Goal: Task Accomplishment & Management: Manage account settings

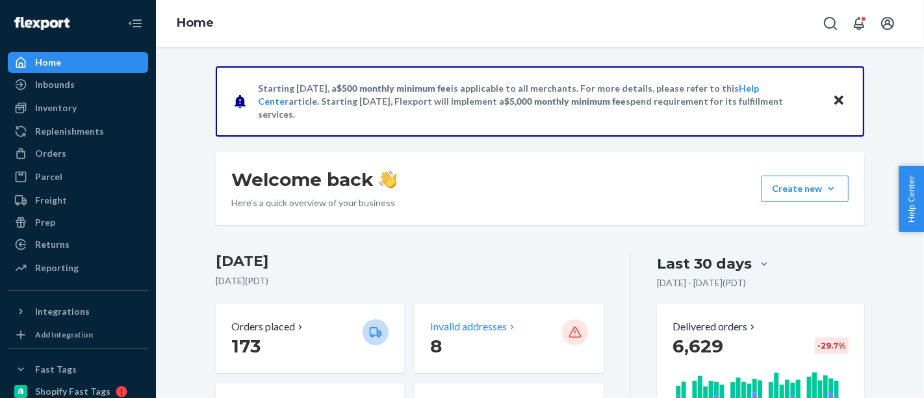
click at [472, 314] on div "Invalid addresses 8" at bounding box center [509, 338] width 188 height 70
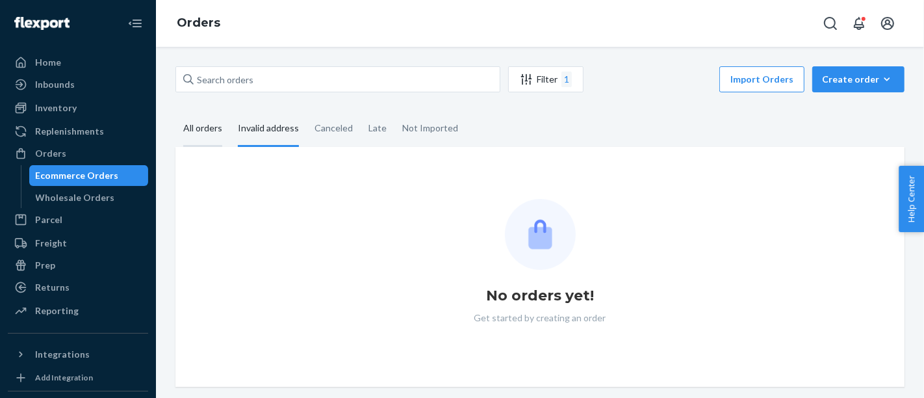
click at [208, 134] on div "All orders" at bounding box center [202, 129] width 39 height 36
click at [175, 111] on input "All orders" at bounding box center [175, 111] width 0 height 0
click at [276, 129] on div "Invalid address" at bounding box center [268, 129] width 61 height 36
click at [230, 111] on input "Invalid address" at bounding box center [230, 111] width 0 height 0
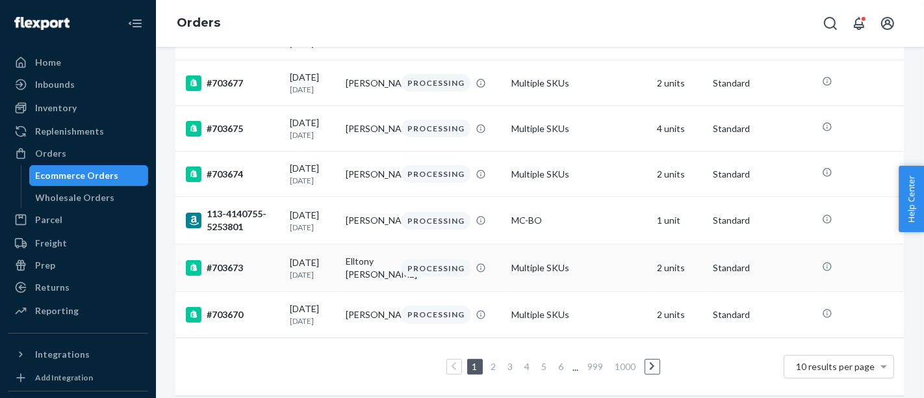
scroll to position [334, 0]
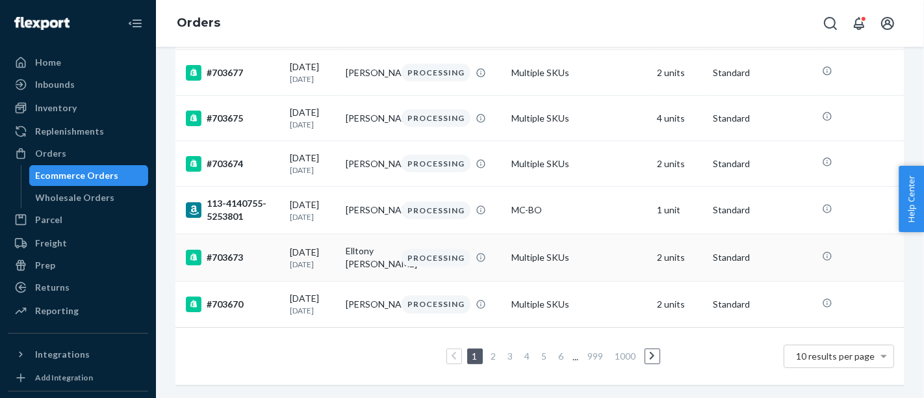
click at [227, 249] on div "#703673" at bounding box center [233, 257] width 94 height 16
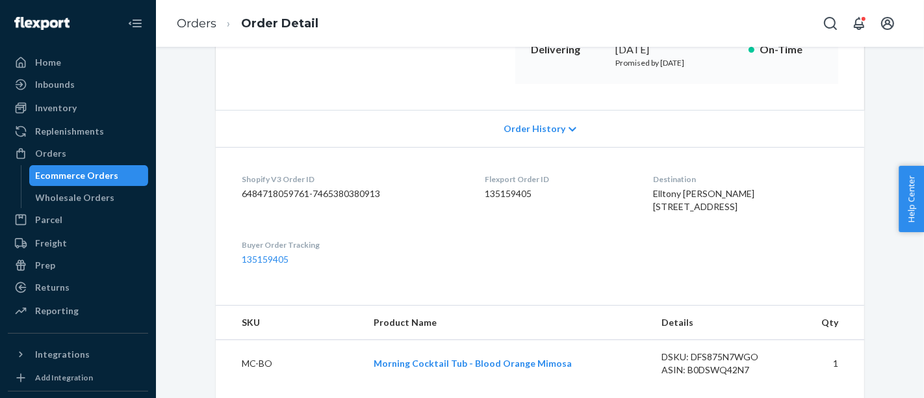
scroll to position [433, 0]
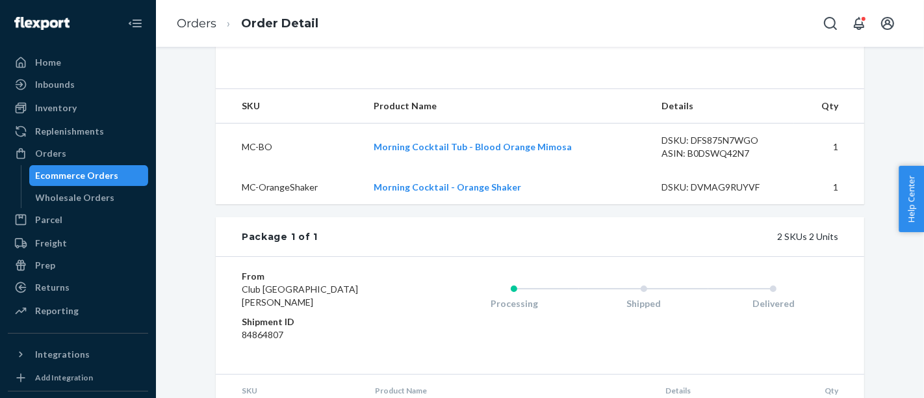
drag, startPoint x: 97, startPoint y: 177, endPoint x: 161, endPoint y: 171, distance: 64.7
click at [97, 177] on div "Ecommerce Orders" at bounding box center [77, 175] width 83 height 13
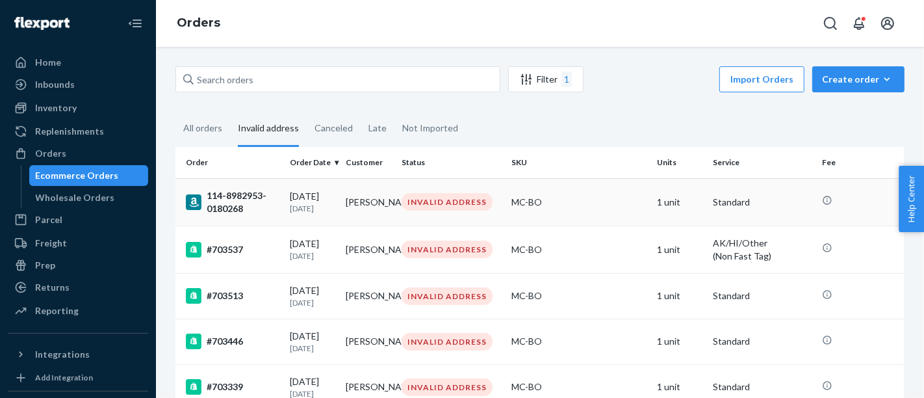
click at [331, 207] on p "[DATE]" at bounding box center [312, 208] width 45 height 11
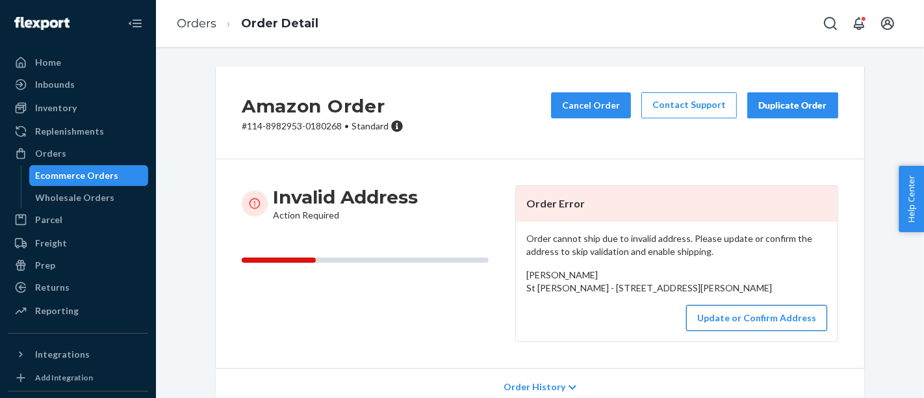
click at [756, 331] on button "Update or Confirm Address" at bounding box center [756, 318] width 141 height 26
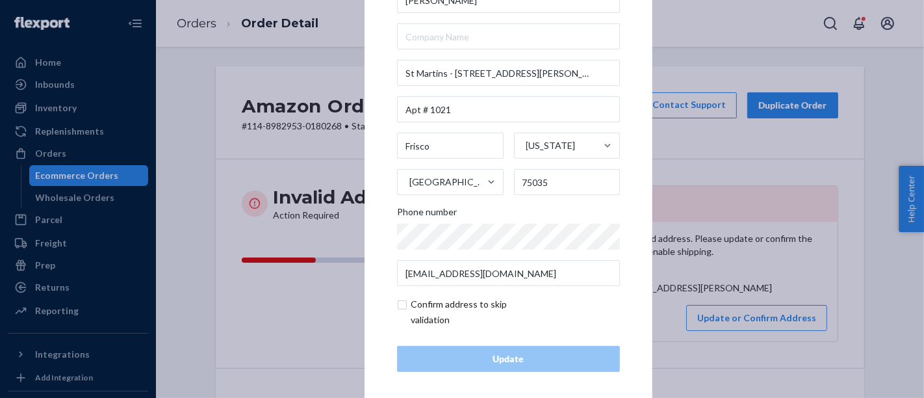
scroll to position [46, 0]
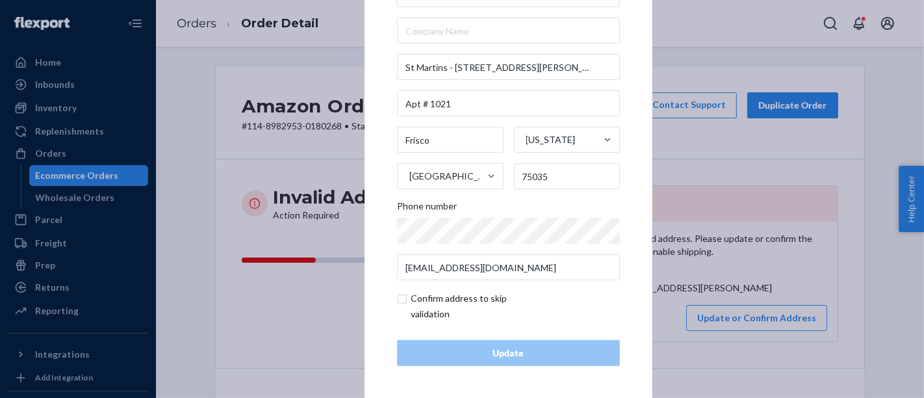
click at [400, 300] on input "checkbox" at bounding box center [472, 305] width 151 height 31
checkbox input "true"
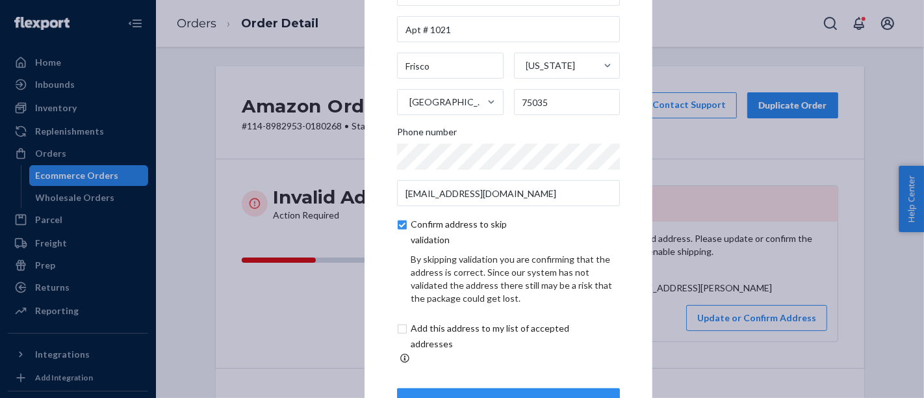
scroll to position [101, 0]
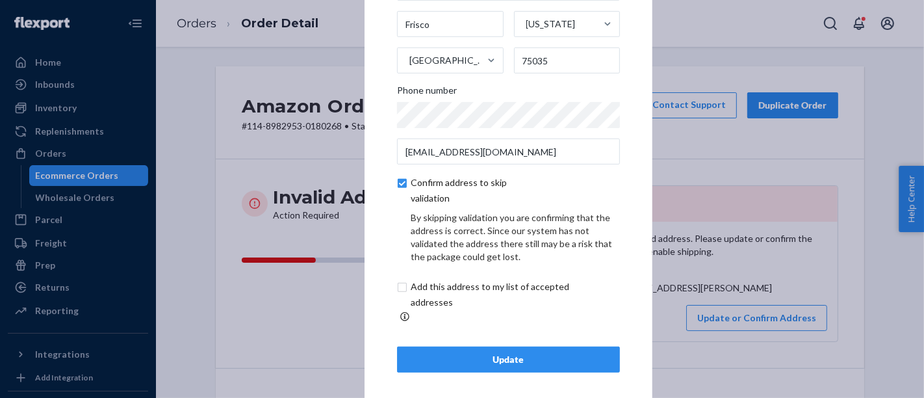
click at [498, 353] on div "Update" at bounding box center [508, 359] width 201 height 13
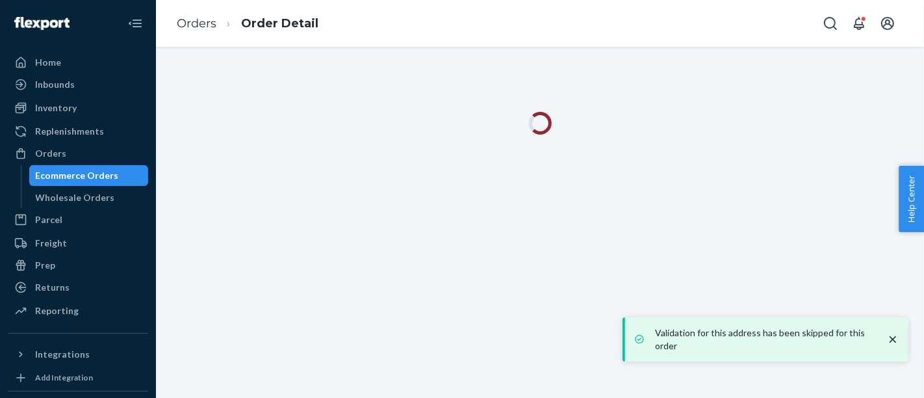
click at [88, 178] on div "Ecommerce Orders" at bounding box center [77, 175] width 83 height 13
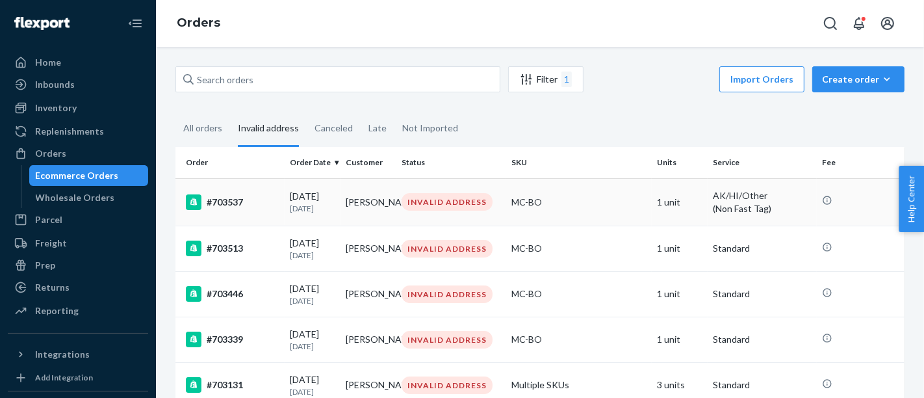
click at [240, 209] on div "#703537" at bounding box center [233, 202] width 94 height 16
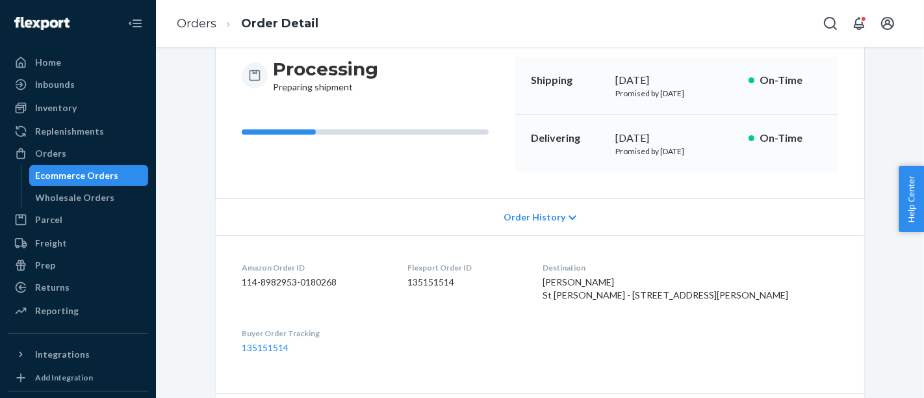
scroll to position [216, 0]
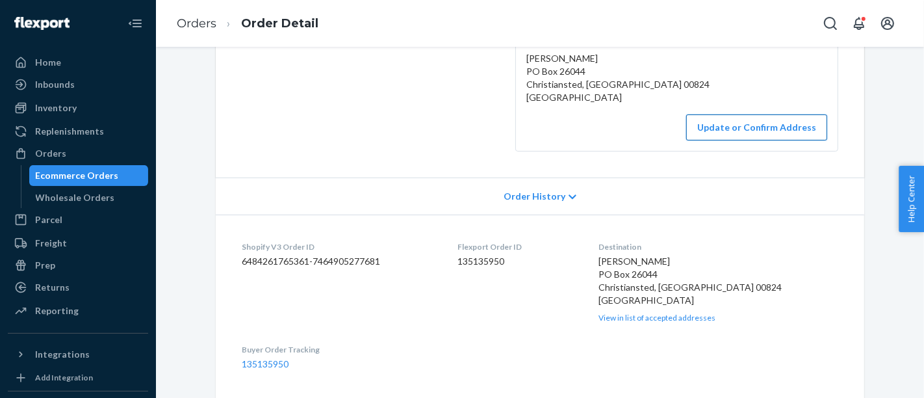
click at [719, 119] on button "Update or Confirm Address" at bounding box center [756, 127] width 141 height 26
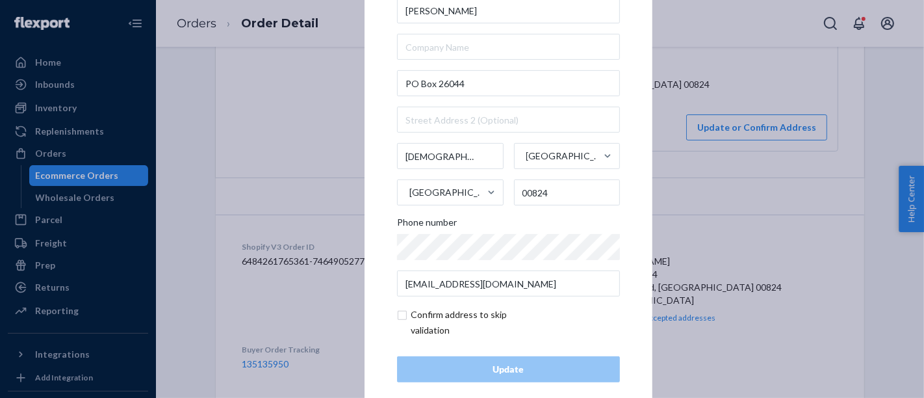
scroll to position [46, 0]
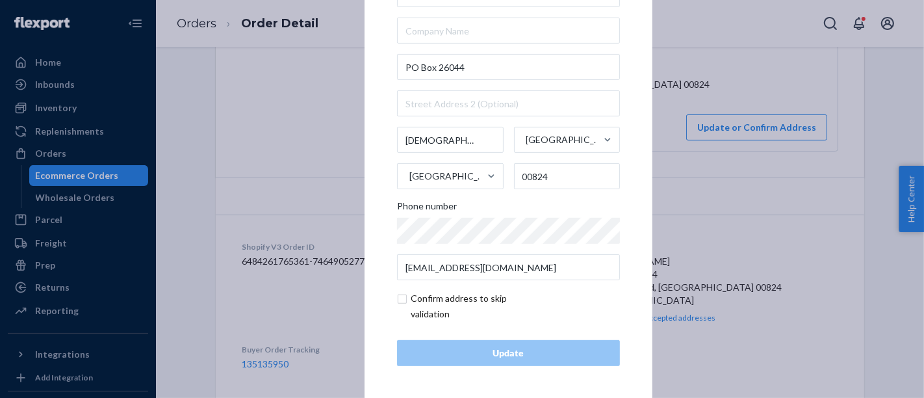
click at [425, 296] on input "checkbox" at bounding box center [472, 305] width 151 height 31
checkbox input "true"
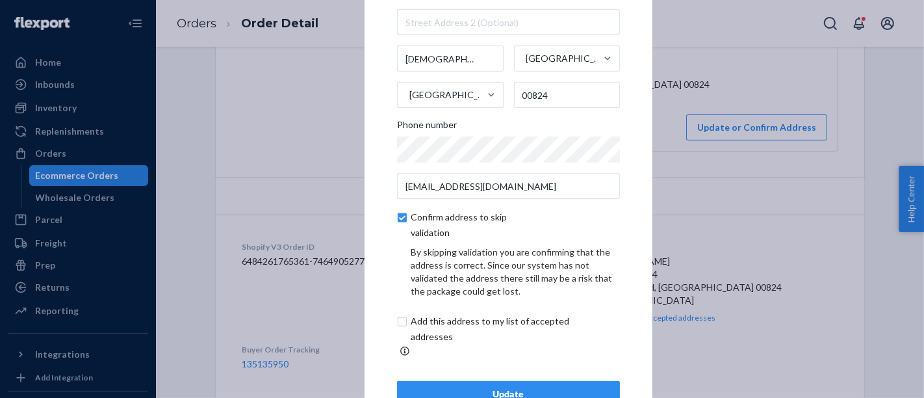
scroll to position [101, 0]
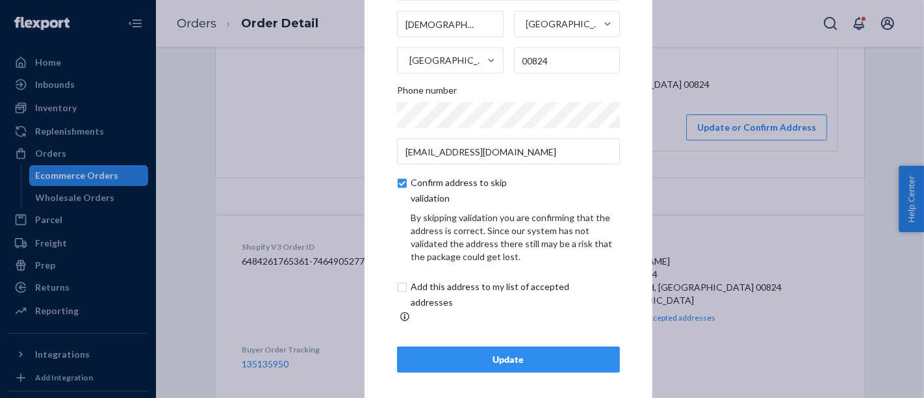
drag, startPoint x: 463, startPoint y: 298, endPoint x: 476, endPoint y: 307, distance: 16.2
click at [463, 299] on input "checkbox" at bounding box center [505, 294] width 216 height 31
checkbox input "true"
click at [502, 353] on div "Update" at bounding box center [508, 359] width 201 height 13
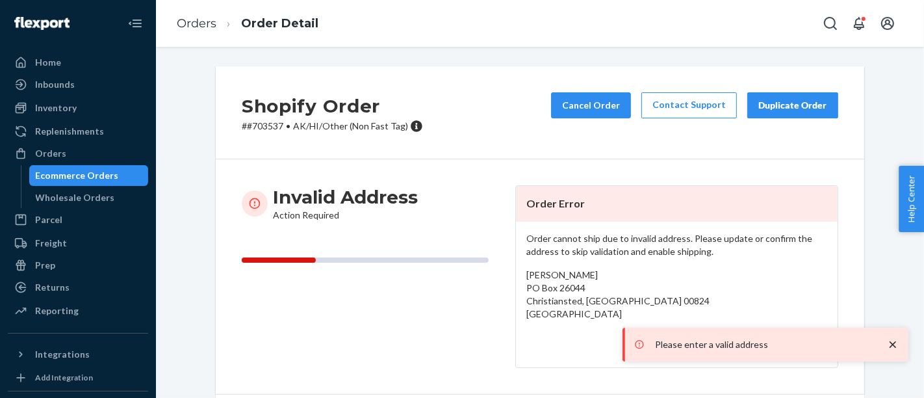
scroll to position [216, 0]
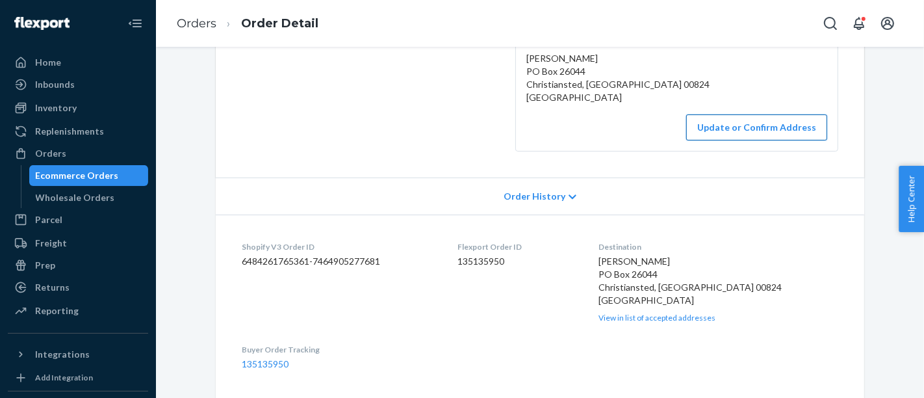
click at [776, 130] on button "Update or Confirm Address" at bounding box center [756, 127] width 141 height 26
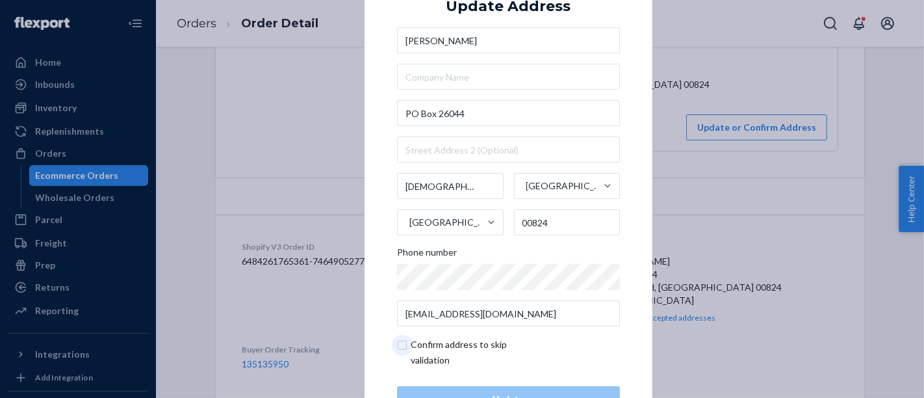
click at [462, 342] on input "checkbox" at bounding box center [472, 352] width 151 height 31
checkbox input "true"
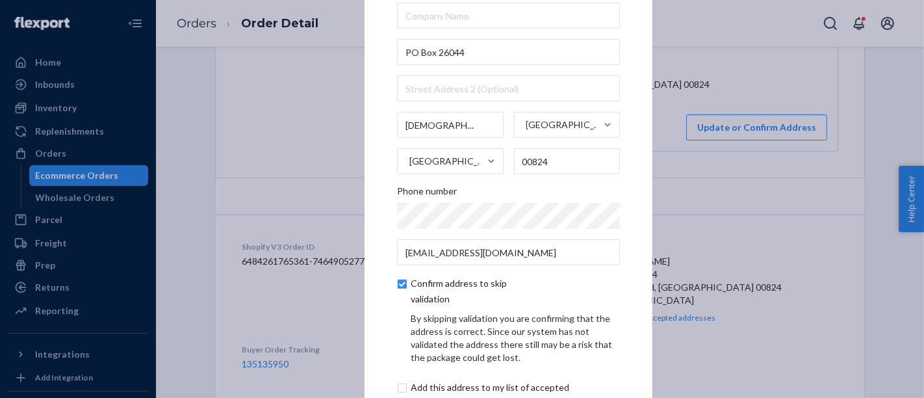
scroll to position [101, 0]
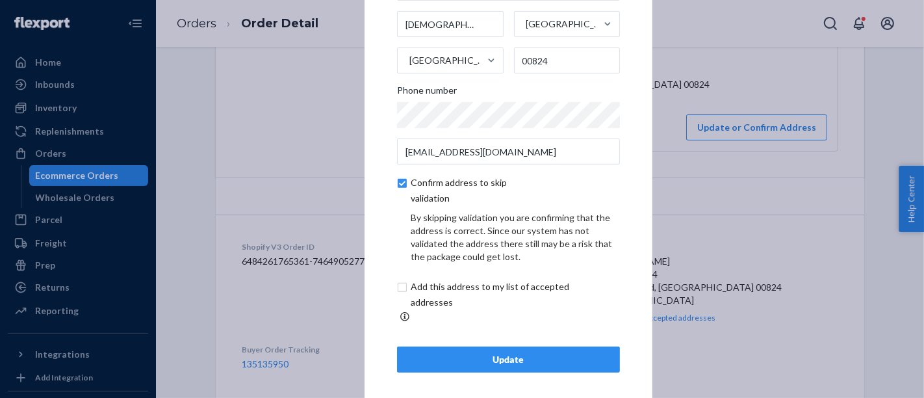
click at [487, 353] on div "Update" at bounding box center [508, 359] width 201 height 13
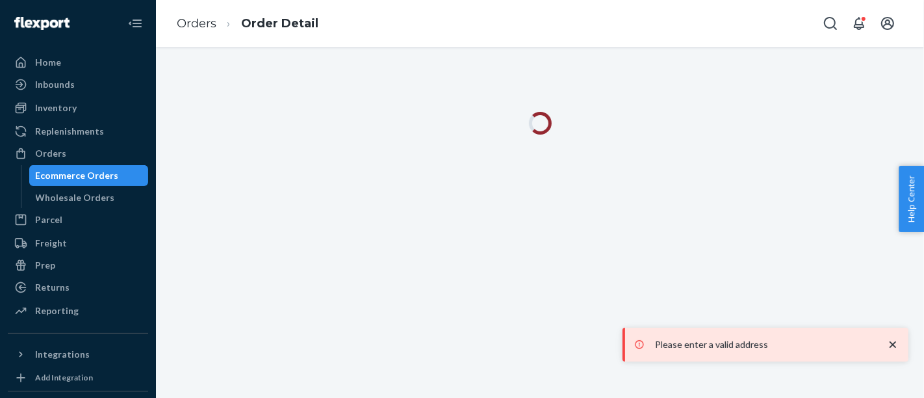
scroll to position [0, 0]
click at [105, 173] on div "Ecommerce Orders" at bounding box center [77, 175] width 83 height 13
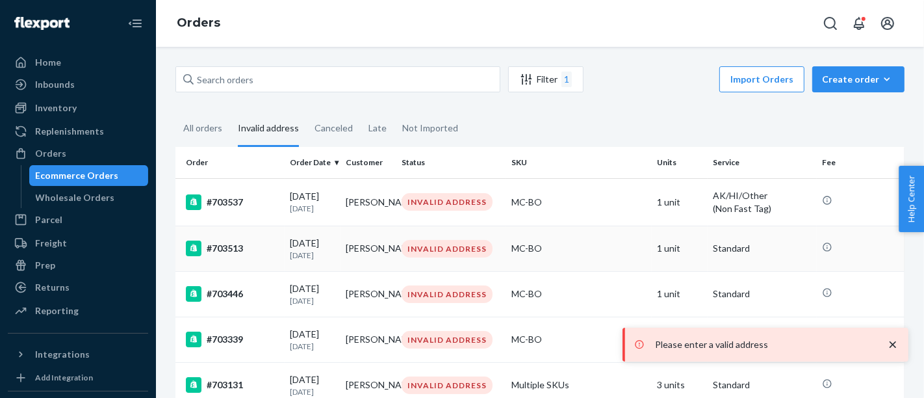
click at [291, 244] on div "08/24/2025 Today" at bounding box center [312, 249] width 45 height 24
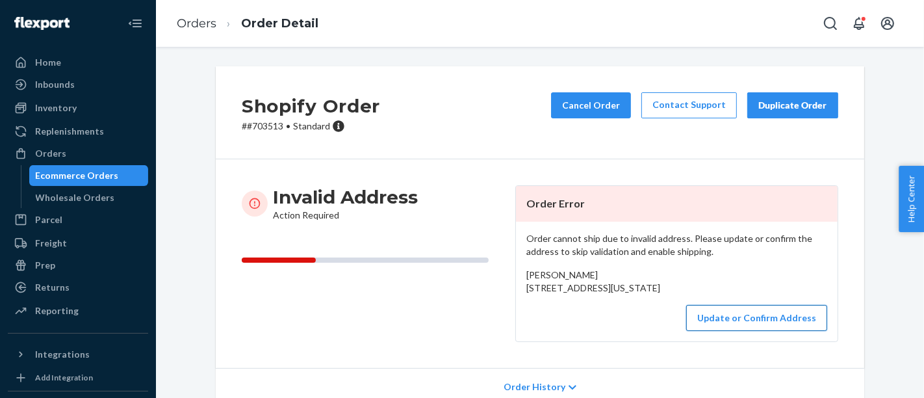
click at [747, 331] on button "Update or Confirm Address" at bounding box center [756, 318] width 141 height 26
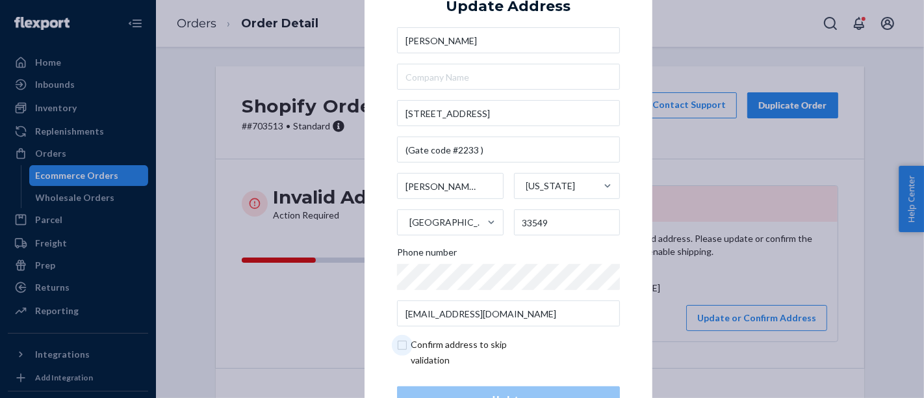
click at [422, 350] on input "checkbox" at bounding box center [472, 352] width 151 height 31
checkbox input "true"
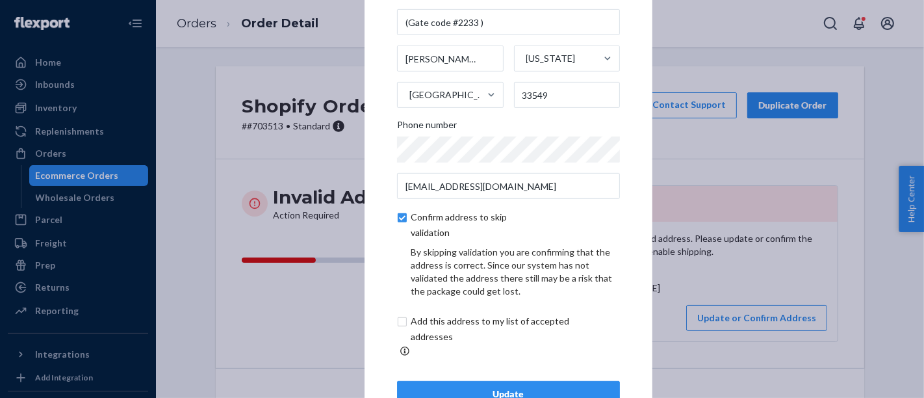
scroll to position [101, 0]
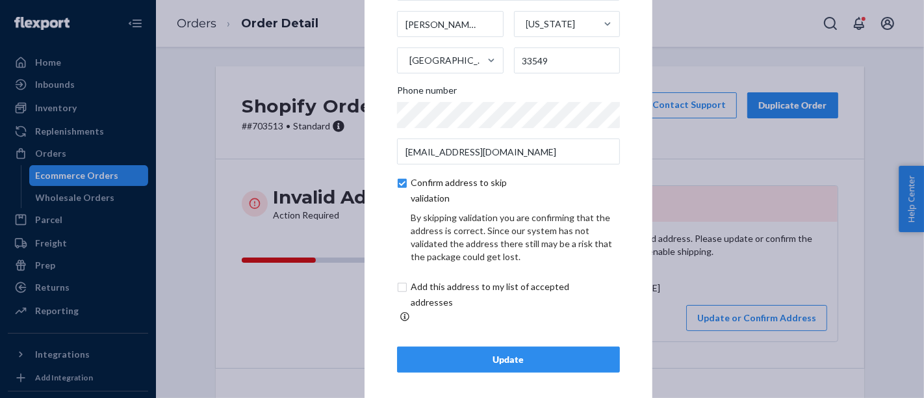
click at [457, 353] on div "Update" at bounding box center [508, 359] width 201 height 13
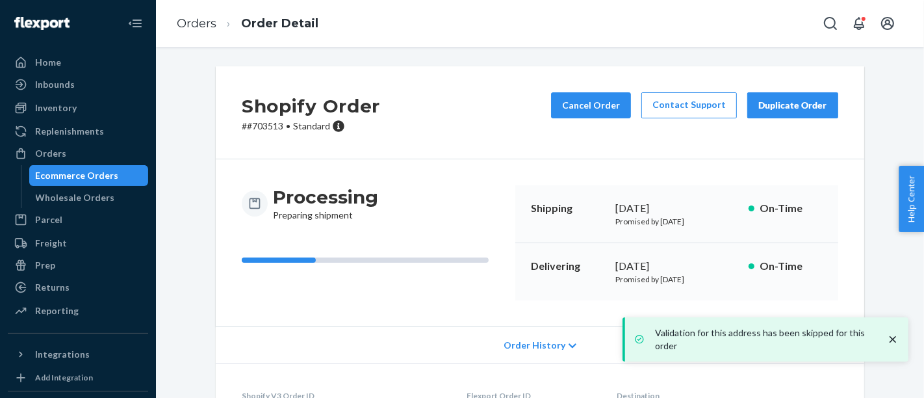
drag, startPoint x: 112, startPoint y: 170, endPoint x: 160, endPoint y: 173, distance: 48.8
click at [112, 170] on div "Ecommerce Orders" at bounding box center [77, 175] width 83 height 13
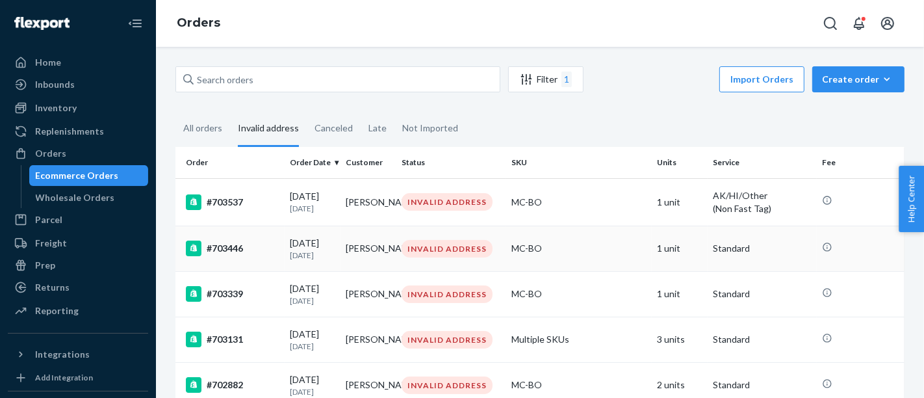
click at [287, 248] on td "08/23/2025 1 day ago" at bounding box center [313, 247] width 56 height 45
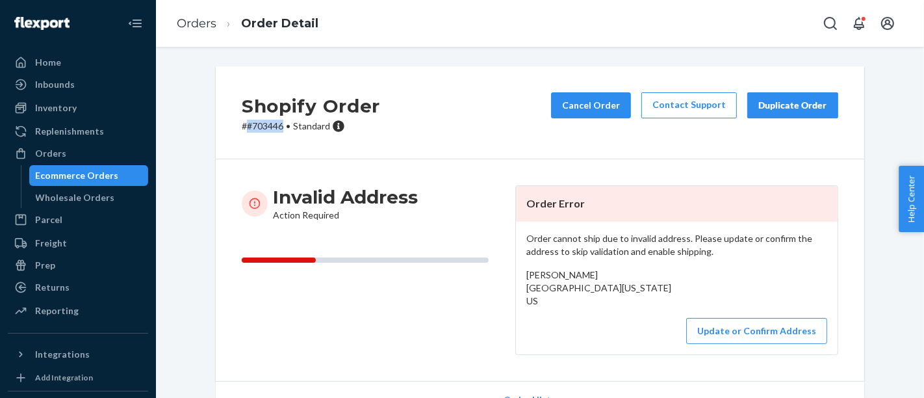
drag, startPoint x: 277, startPoint y: 125, endPoint x: 240, endPoint y: 125, distance: 37.7
click at [242, 125] on p "# #703446 • Standard" at bounding box center [311, 126] width 138 height 13
copy p "#703446"
click at [726, 337] on button "Update or Confirm Address" at bounding box center [756, 331] width 141 height 26
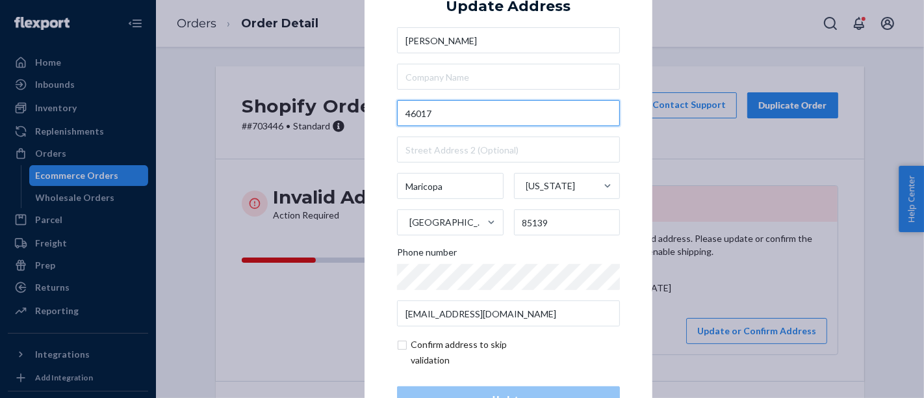
click at [456, 101] on input "46017" at bounding box center [508, 113] width 223 height 26
paste input "W Kristina Way"
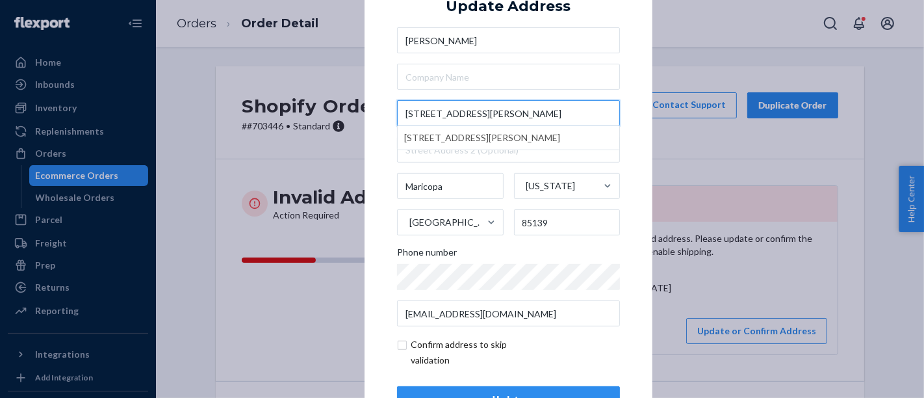
type input "46017 W Kristina Way"
click at [635, 80] on div "× Update Address Mary Rodriguez 46017 W Kristina Way 46017 W Kristina Way, Mari…" at bounding box center [508, 198] width 288 height 491
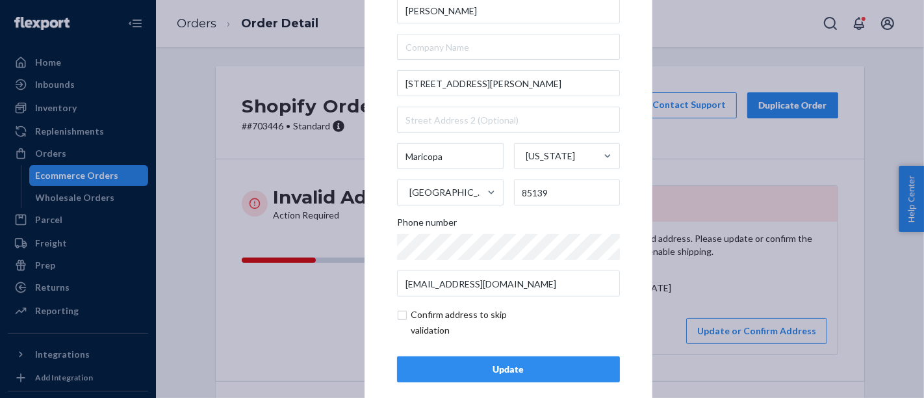
scroll to position [46, 0]
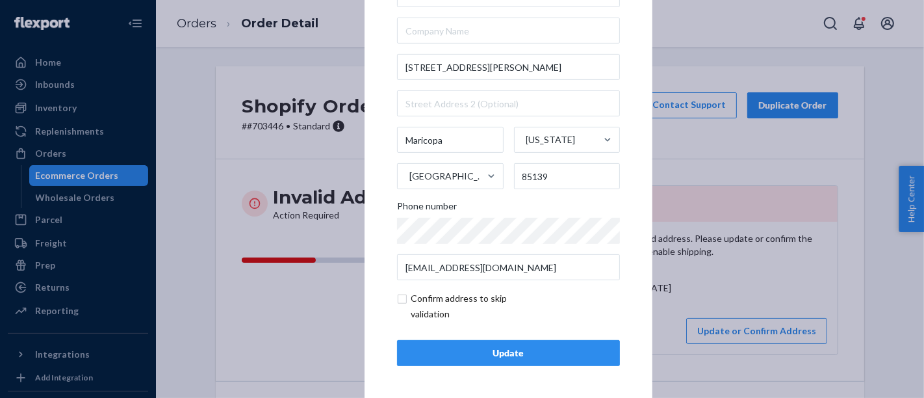
click at [505, 344] on button "Update" at bounding box center [508, 353] width 223 height 26
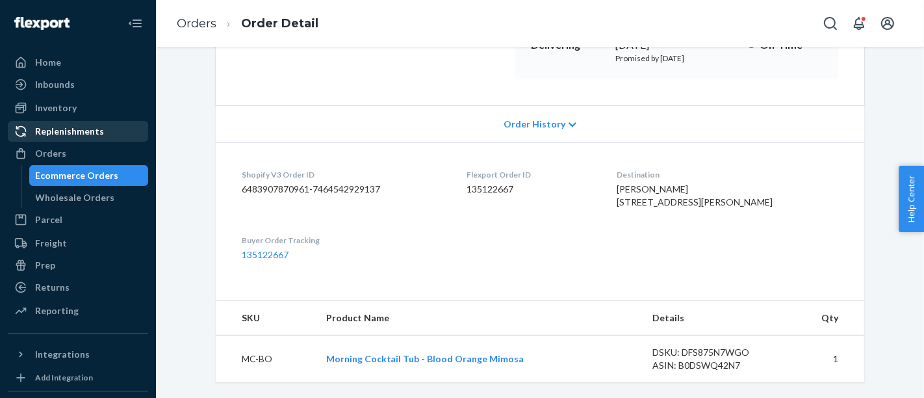
scroll to position [245, 0]
click at [98, 169] on div "Ecommerce Orders" at bounding box center [77, 175] width 83 height 13
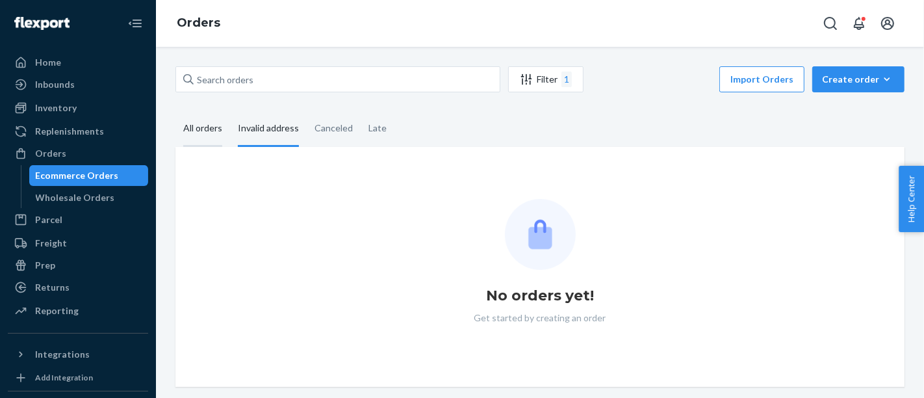
click at [192, 140] on div "All orders" at bounding box center [202, 129] width 39 height 36
click at [175, 111] on input "All orders" at bounding box center [175, 111] width 0 height 0
click at [285, 136] on div "Invalid address" at bounding box center [268, 129] width 61 height 36
click at [230, 111] on input "Invalid address" at bounding box center [230, 111] width 0 height 0
click at [213, 133] on div "All orders" at bounding box center [202, 129] width 39 height 36
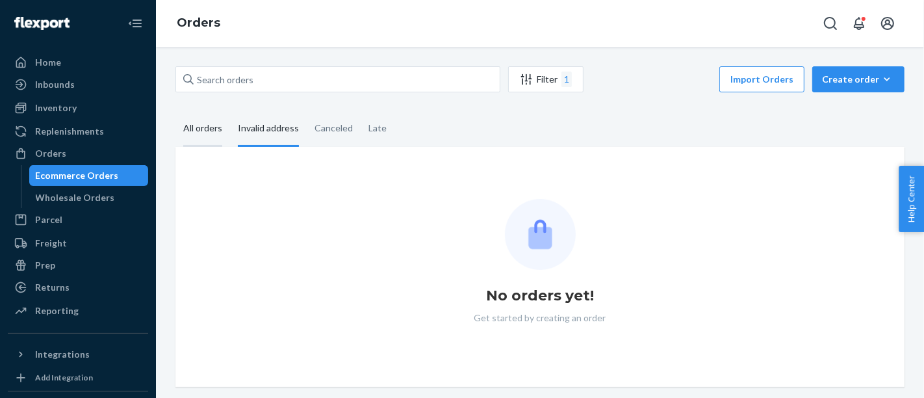
click at [175, 111] on input "All orders" at bounding box center [175, 111] width 0 height 0
click at [283, 127] on div "Invalid address" at bounding box center [268, 129] width 61 height 36
click at [230, 111] on input "Invalid address" at bounding box center [230, 111] width 0 height 0
click at [190, 136] on div "All orders" at bounding box center [202, 129] width 39 height 36
click at [175, 111] on input "All orders" at bounding box center [175, 111] width 0 height 0
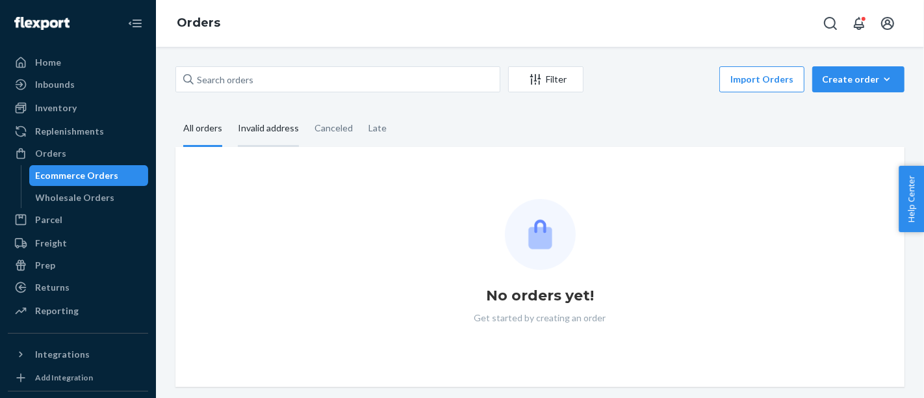
click at [261, 134] on div "Invalid address" at bounding box center [268, 129] width 61 height 36
click at [230, 111] on input "Invalid address" at bounding box center [230, 111] width 0 height 0
click at [199, 139] on div "All orders" at bounding box center [202, 129] width 39 height 36
click at [175, 111] on input "All orders" at bounding box center [175, 111] width 0 height 0
click at [272, 138] on div "Invalid address" at bounding box center [268, 129] width 61 height 36
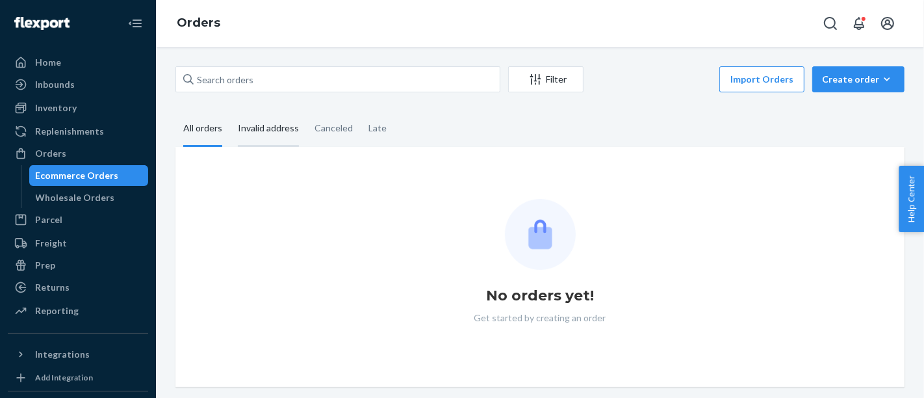
click at [230, 111] on input "Invalid address" at bounding box center [230, 111] width 0 height 0
click at [277, 131] on div "Invalid address" at bounding box center [268, 129] width 61 height 36
click at [230, 111] on input "Invalid address" at bounding box center [230, 111] width 0 height 0
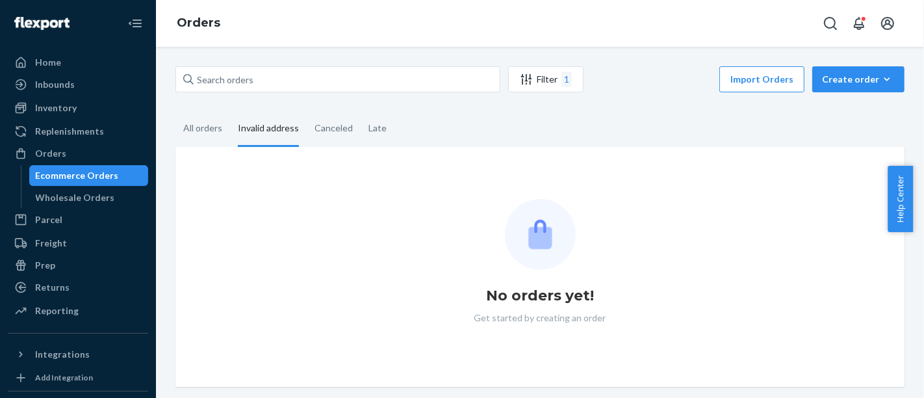
click at [206, 148] on div "No orders yet! Get started by creating an order" at bounding box center [539, 267] width 729 height 240
click at [204, 138] on div "All orders" at bounding box center [202, 129] width 39 height 36
click at [175, 111] on input "All orders" at bounding box center [175, 111] width 0 height 0
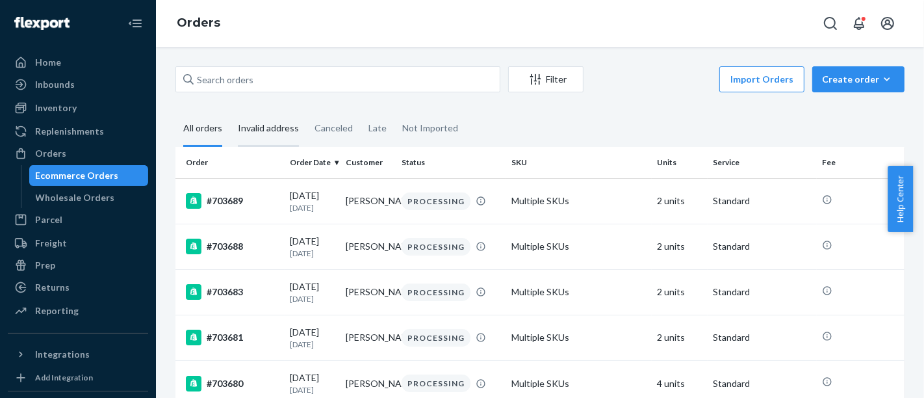
click at [275, 127] on div "Invalid address" at bounding box center [268, 129] width 61 height 36
click at [230, 111] on input "Invalid address" at bounding box center [230, 111] width 0 height 0
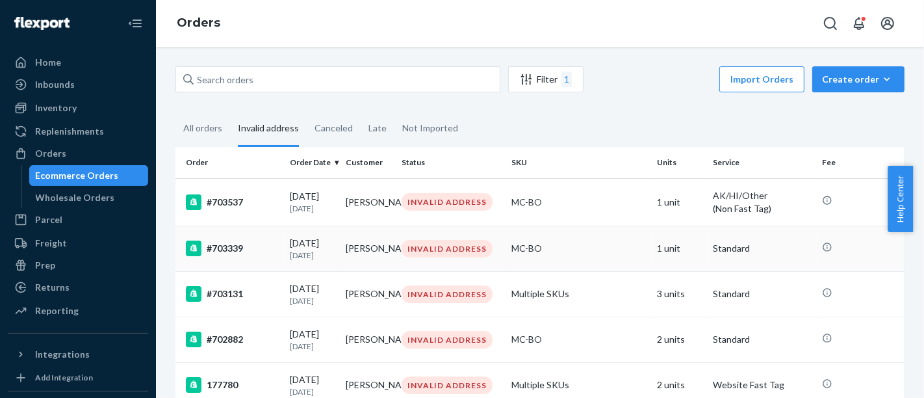
click at [293, 257] on p "[DATE]" at bounding box center [312, 254] width 45 height 11
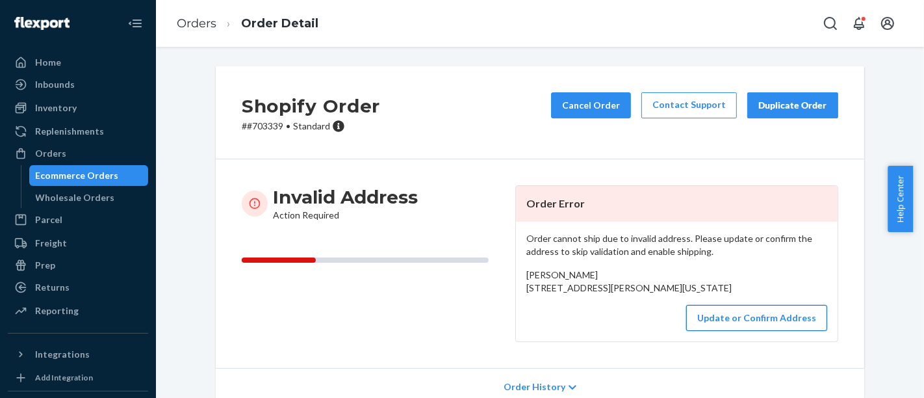
click at [739, 331] on button "Update or Confirm Address" at bounding box center [756, 318] width 141 height 26
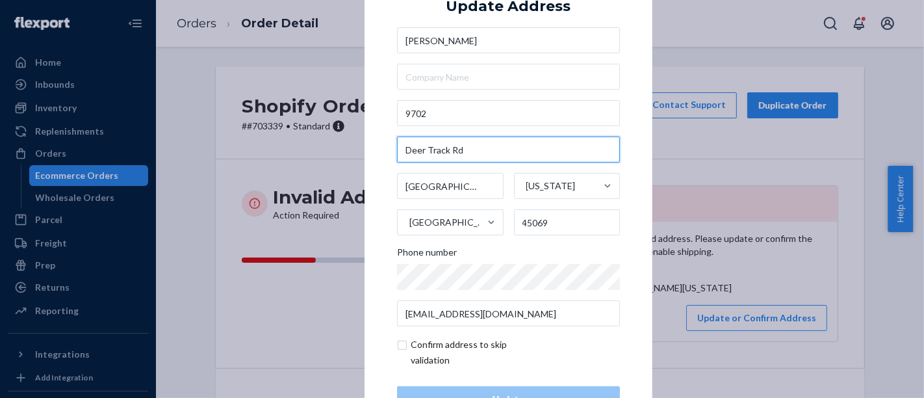
click at [447, 155] on input "Deer Track Rd" at bounding box center [508, 149] width 223 height 26
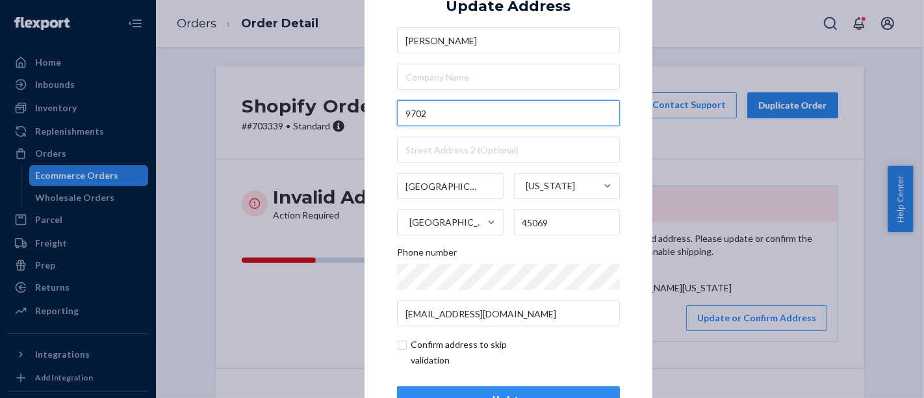
click at [482, 110] on input "9702" at bounding box center [508, 113] width 223 height 26
paste input "Deer Track Rd"
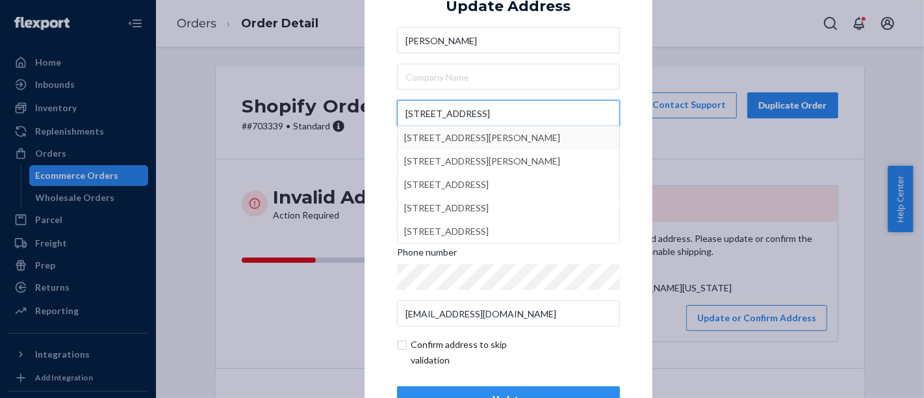
type input "[STREET_ADDRESS]"
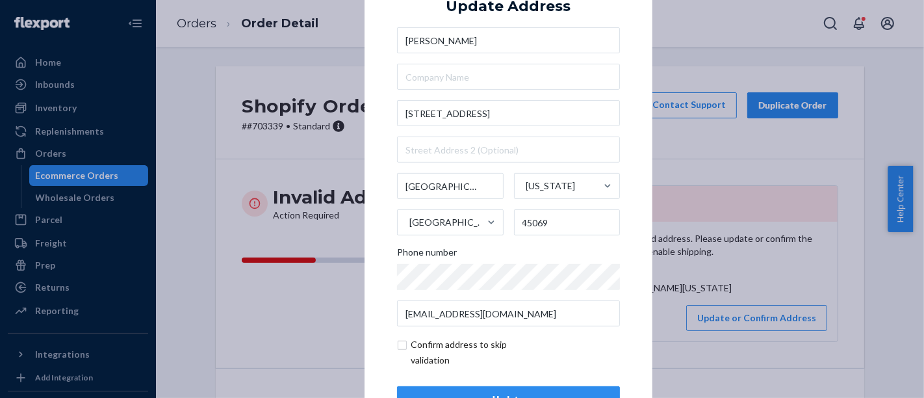
click at [625, 116] on div "× Update Address [PERSON_NAME] [STREET_ADDRESS][PERSON_NAME][US_STATE] Phone nu…" at bounding box center [508, 198] width 288 height 491
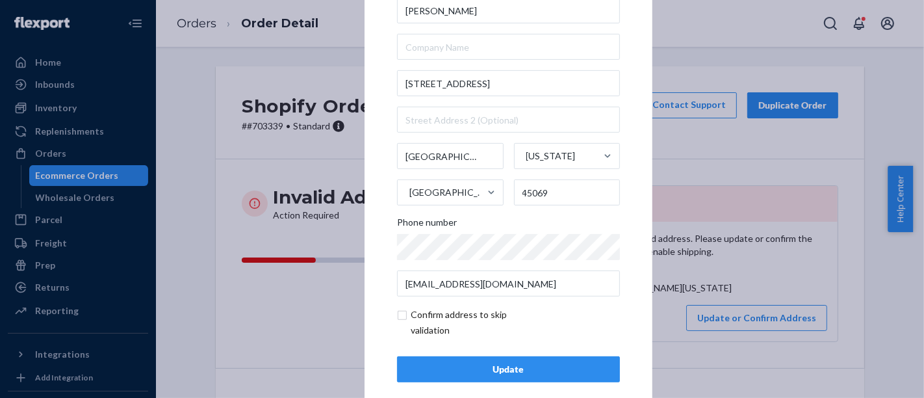
scroll to position [46, 0]
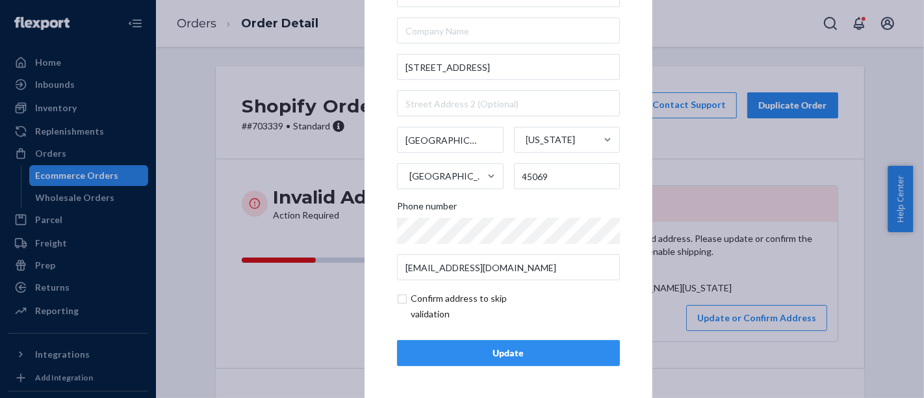
click at [507, 351] on div "Update" at bounding box center [508, 352] width 201 height 13
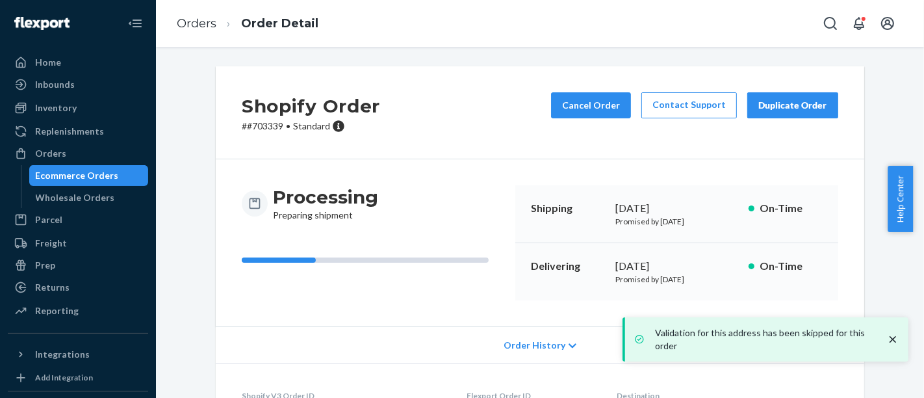
click at [109, 175] on div "Ecommerce Orders" at bounding box center [77, 175] width 83 height 13
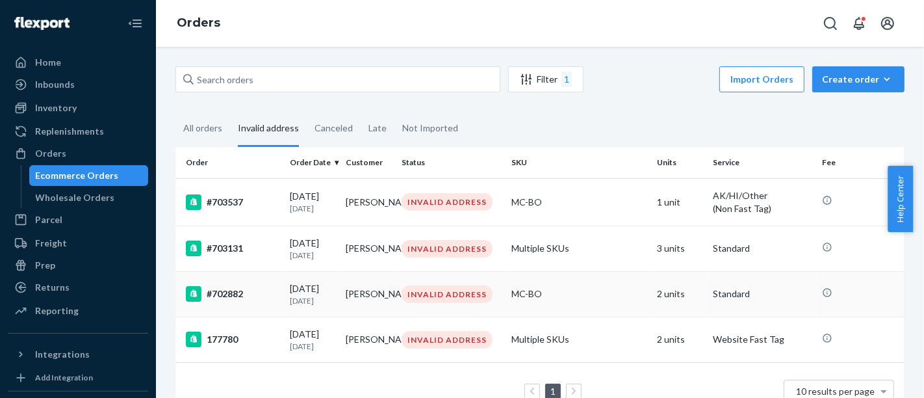
click at [279, 285] on td "#702882" at bounding box center [229, 293] width 109 height 45
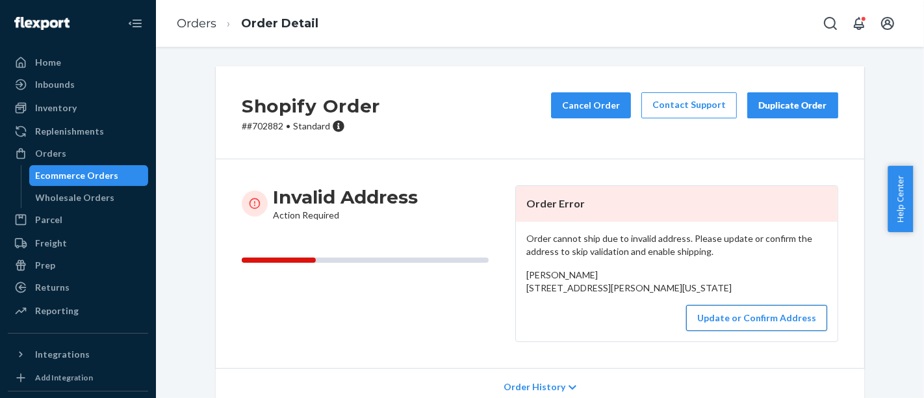
click at [708, 331] on button "Update or Confirm Address" at bounding box center [756, 318] width 141 height 26
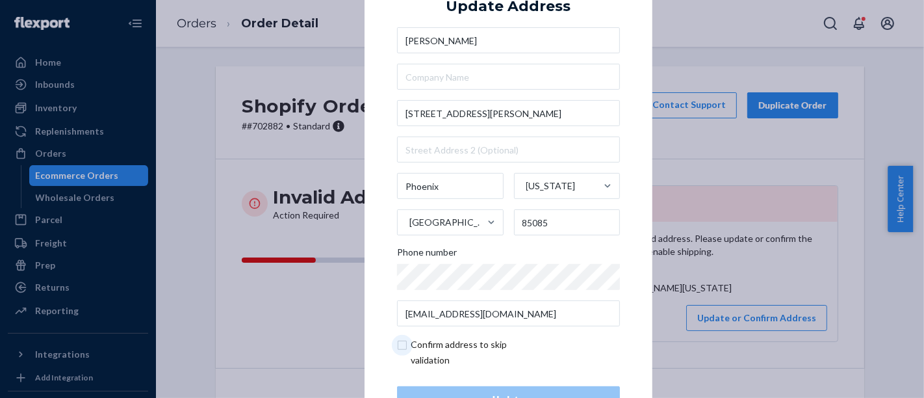
click at [424, 348] on input "checkbox" at bounding box center [472, 352] width 151 height 31
checkbox input "true"
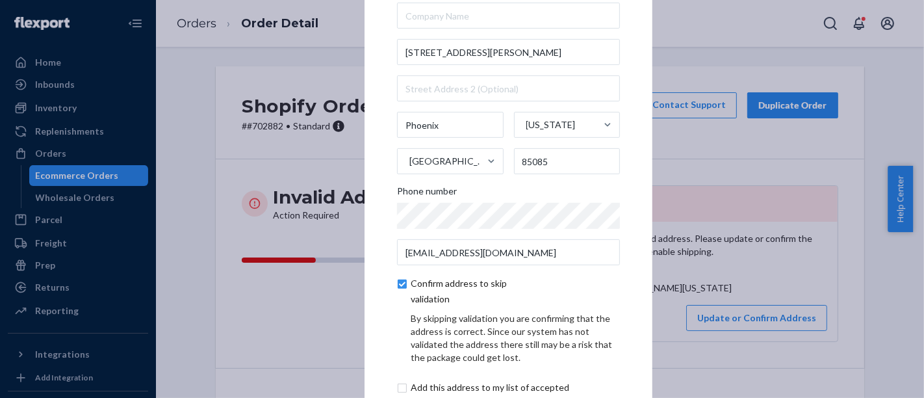
scroll to position [101, 0]
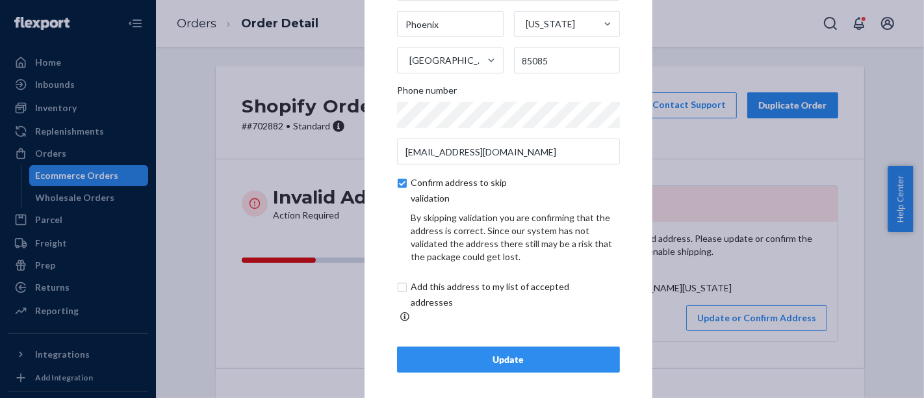
click at [492, 353] on div "Update" at bounding box center [508, 359] width 201 height 13
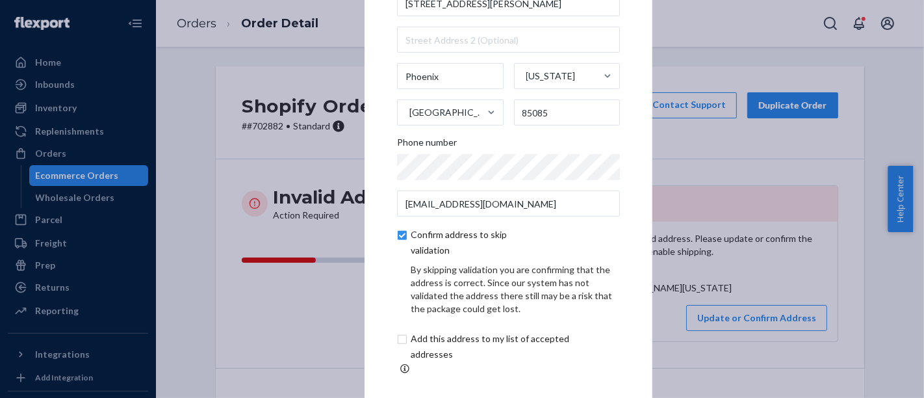
scroll to position [0, 0]
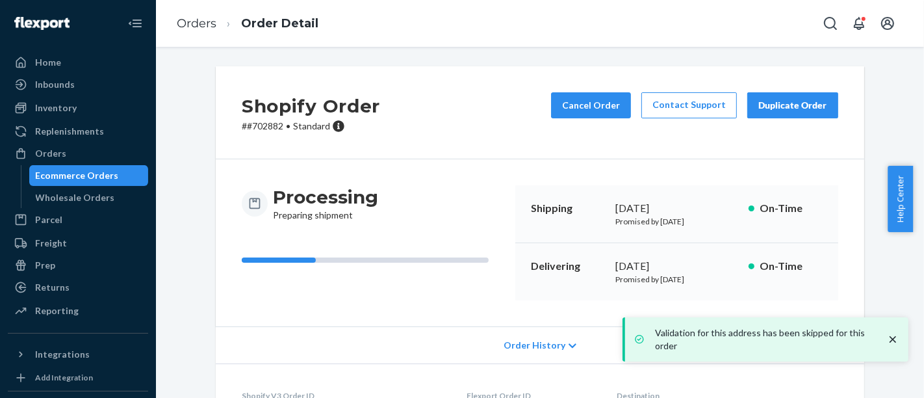
click at [87, 176] on div "Ecommerce Orders" at bounding box center [77, 175] width 83 height 13
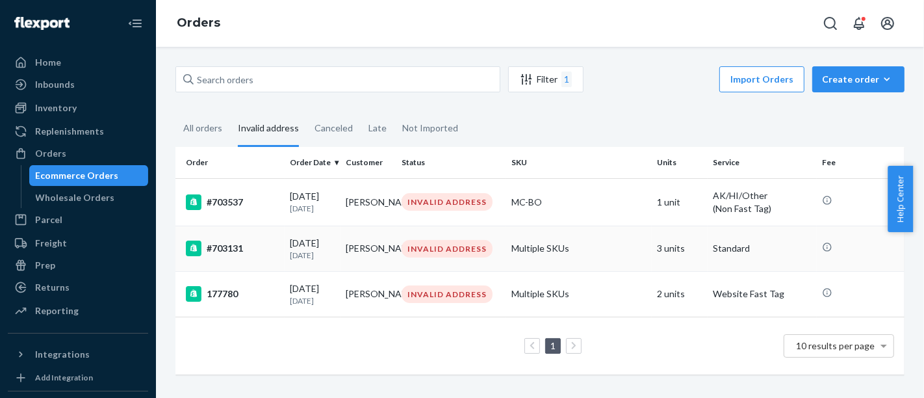
click at [223, 259] on td "#703131" at bounding box center [229, 247] width 109 height 45
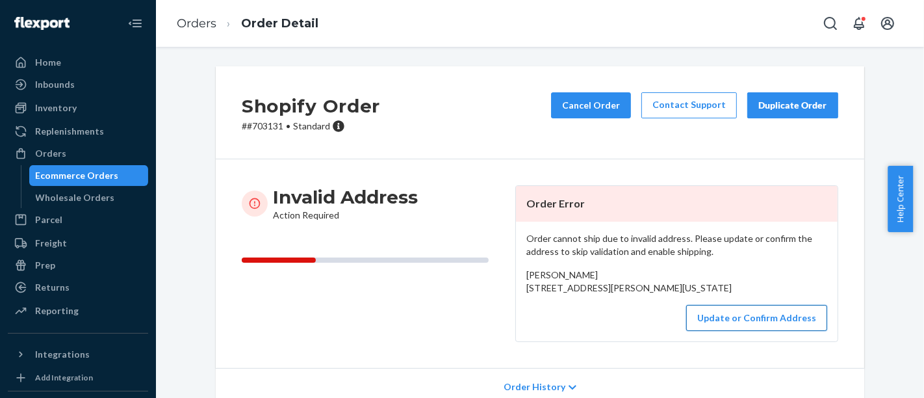
click at [770, 331] on button "Update or Confirm Address" at bounding box center [756, 318] width 141 height 26
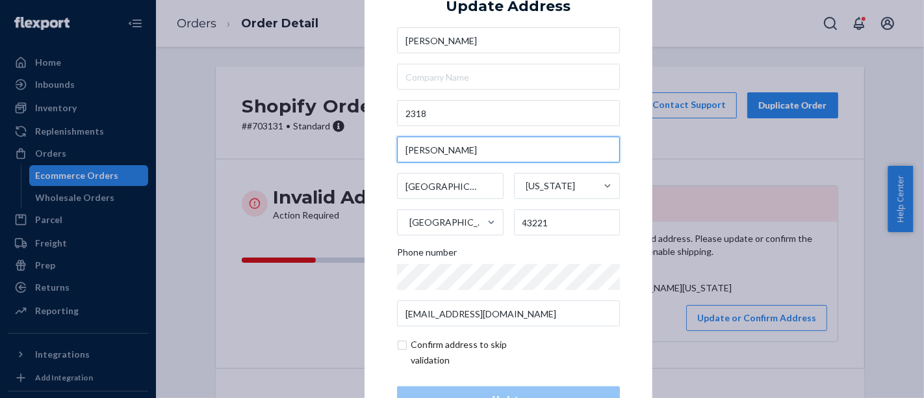
click at [485, 142] on input "[PERSON_NAME]" at bounding box center [508, 149] width 223 height 26
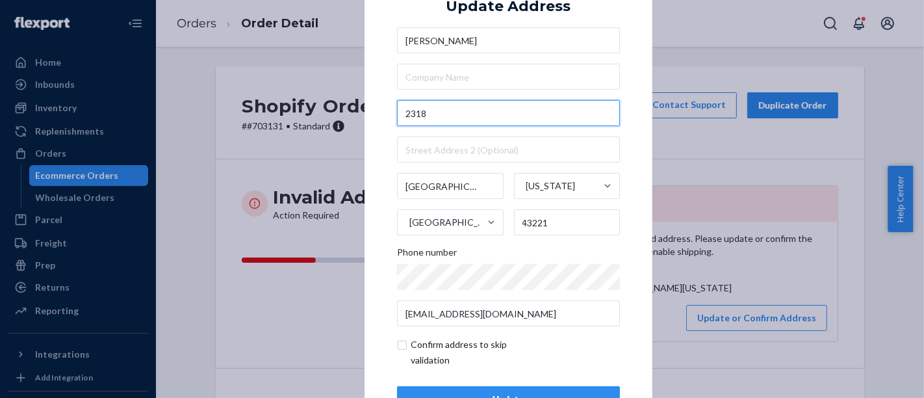
click at [518, 114] on input "2318" at bounding box center [508, 113] width 223 height 26
paste input "[PERSON_NAME]"
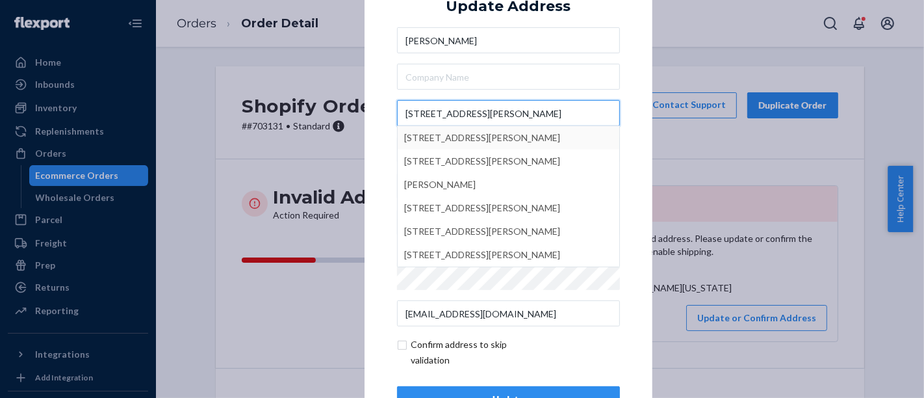
type input "[STREET_ADDRESS][PERSON_NAME]"
click at [624, 99] on div "× Update Address [PERSON_NAME] [STREET_ADDRESS][GEOGRAPHIC_DATA][PERSON_NAME][P…" at bounding box center [508, 198] width 288 height 491
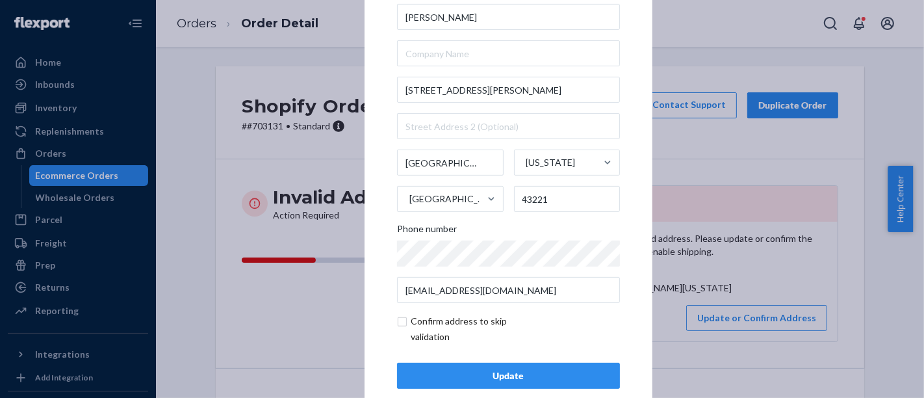
scroll to position [46, 0]
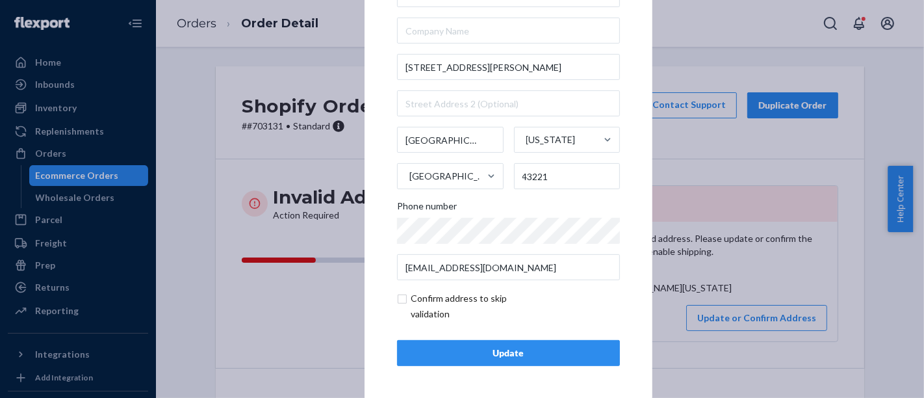
click at [526, 340] on button "Update" at bounding box center [508, 353] width 223 height 26
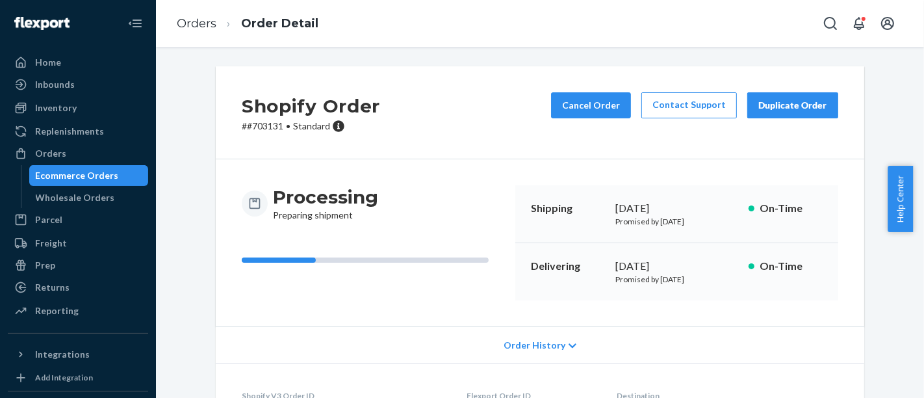
click at [109, 175] on div "Ecommerce Orders" at bounding box center [77, 175] width 83 height 13
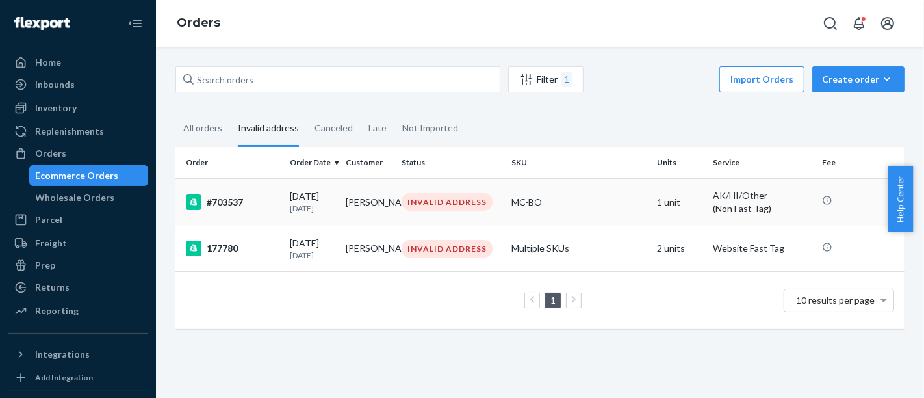
click at [269, 197] on div "#703537" at bounding box center [233, 202] width 94 height 16
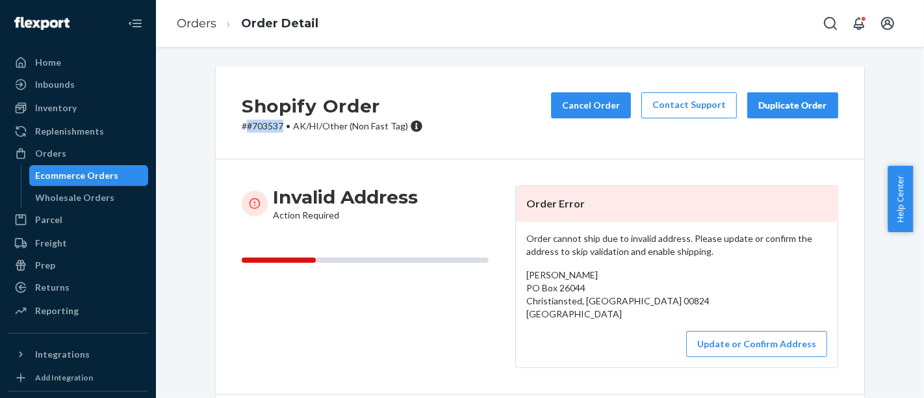
copy p "#703537"
drag, startPoint x: 277, startPoint y: 126, endPoint x: 241, endPoint y: 131, distance: 36.7
click at [242, 131] on p "# #703537 • AK/HI/Other (Non Fast Tag)" at bounding box center [332, 126] width 181 height 13
click at [715, 340] on button "Update or Confirm Address" at bounding box center [756, 344] width 141 height 26
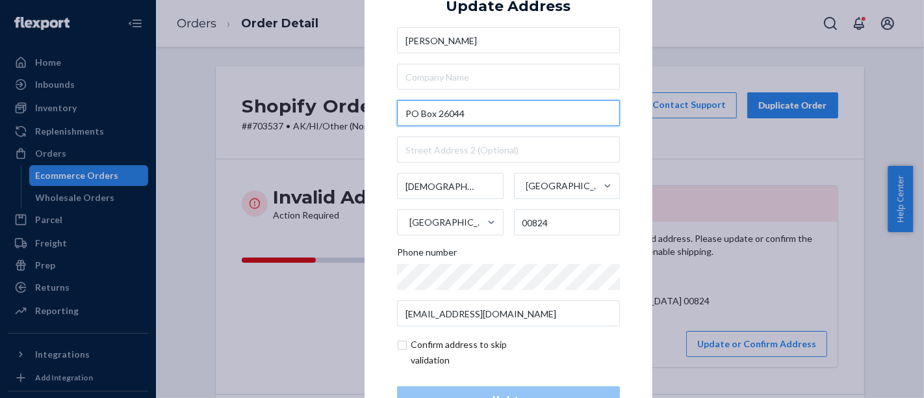
click at [478, 114] on input "PO Box 26044" at bounding box center [508, 113] width 223 height 26
click at [463, 348] on input "checkbox" at bounding box center [472, 352] width 151 height 31
checkbox input "true"
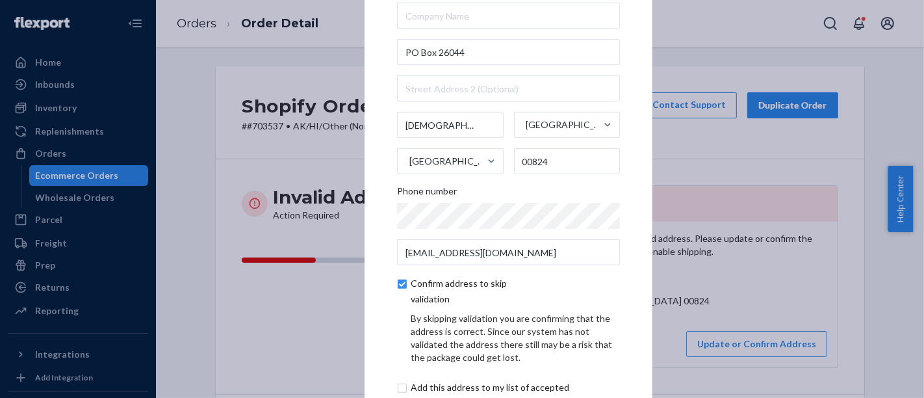
scroll to position [101, 0]
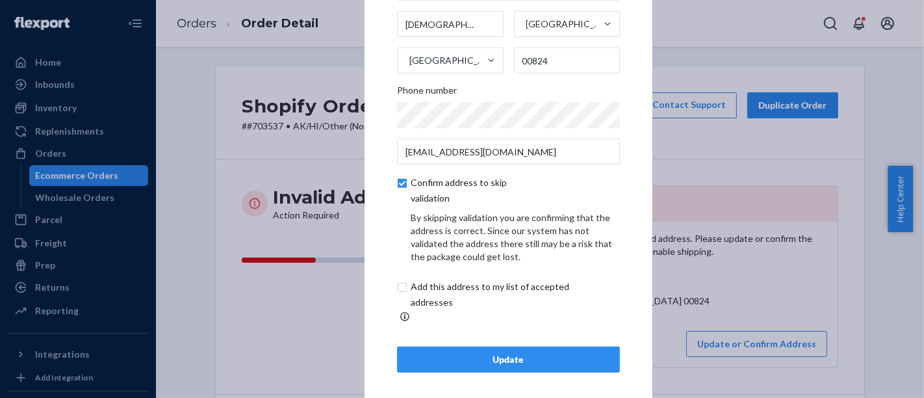
click at [471, 353] on div "Update" at bounding box center [508, 359] width 201 height 13
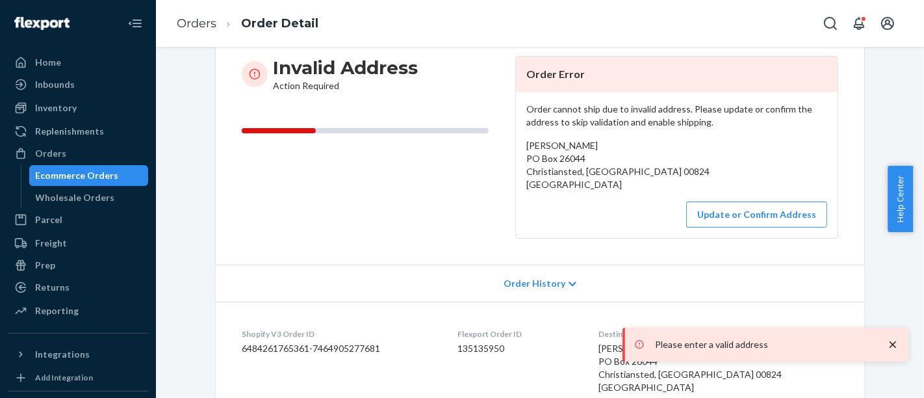
scroll to position [216, 0]
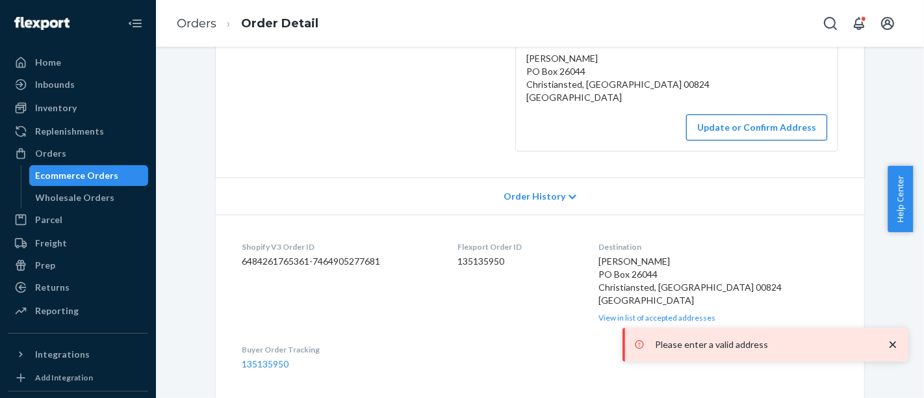
click at [760, 131] on button "Update or Confirm Address" at bounding box center [756, 127] width 141 height 26
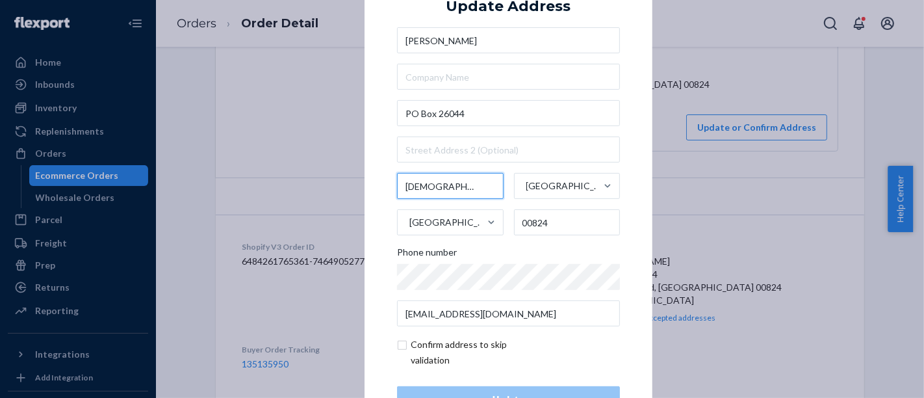
click at [424, 185] on input "[DEMOGRAPHIC_DATA]" at bounding box center [450, 186] width 107 height 26
paste input "text"
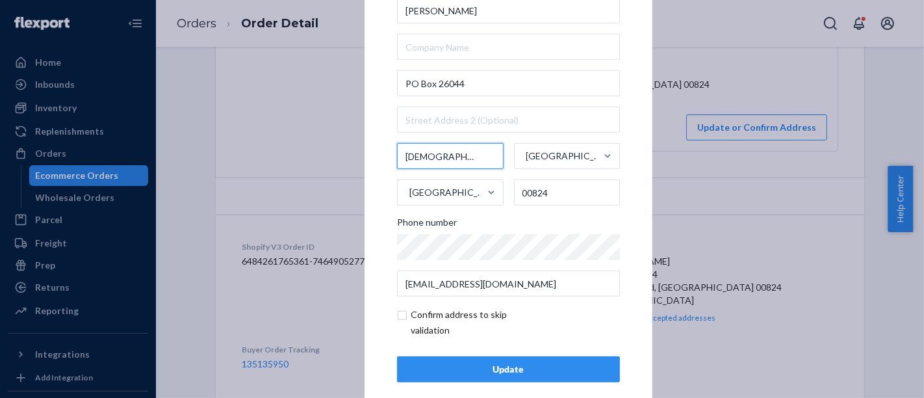
scroll to position [46, 0]
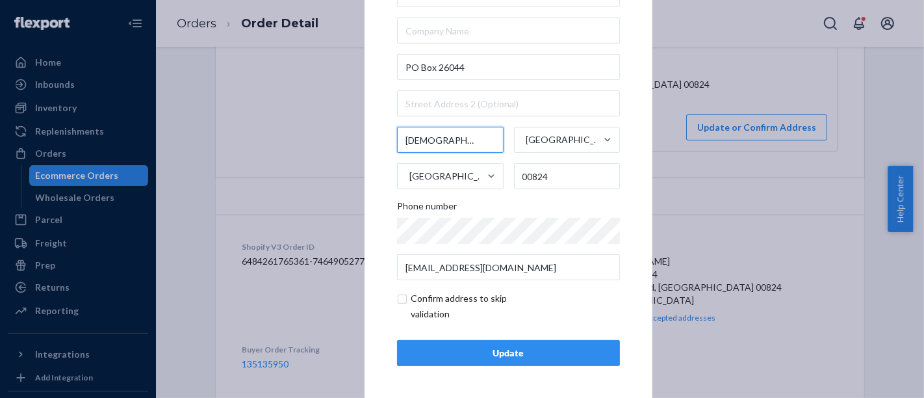
type input "[DEMOGRAPHIC_DATA]"
click at [477, 342] on button "Update" at bounding box center [508, 353] width 223 height 26
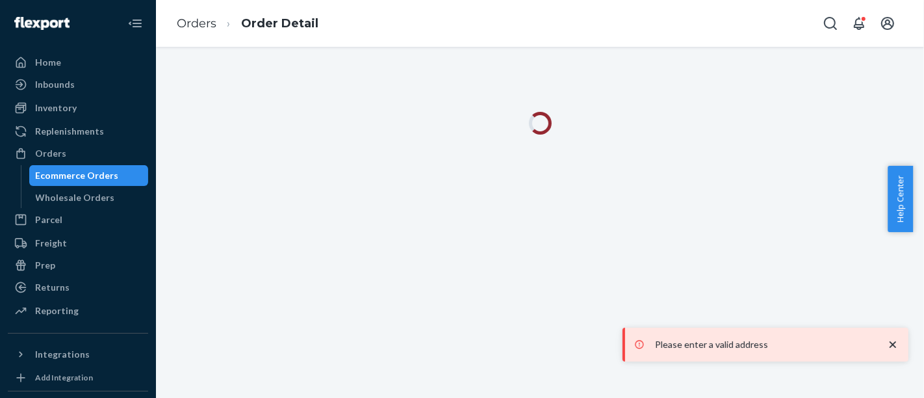
scroll to position [0, 0]
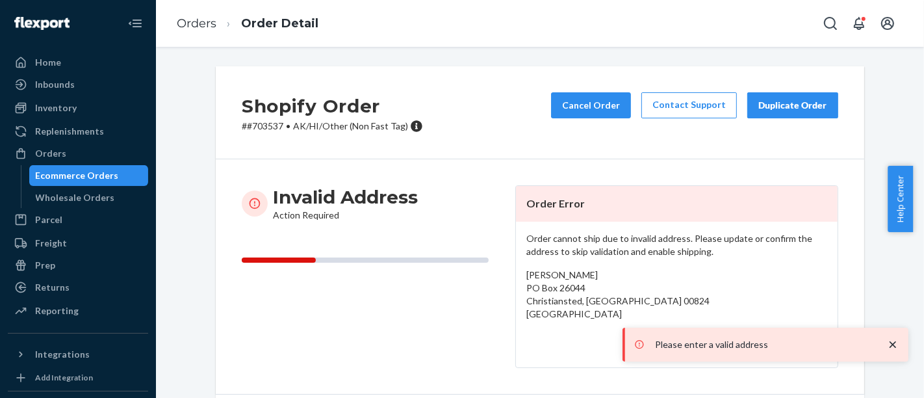
click at [892, 342] on icon "close toast" at bounding box center [892, 344] width 13 height 13
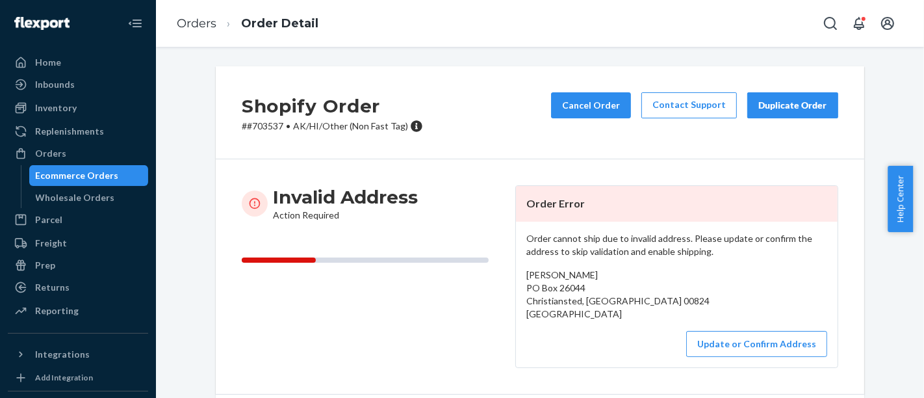
click at [795, 342] on div "Please enter a valid address" at bounding box center [765, 344] width 286 height 34
click at [741, 344] on button "Update or Confirm Address" at bounding box center [756, 344] width 141 height 26
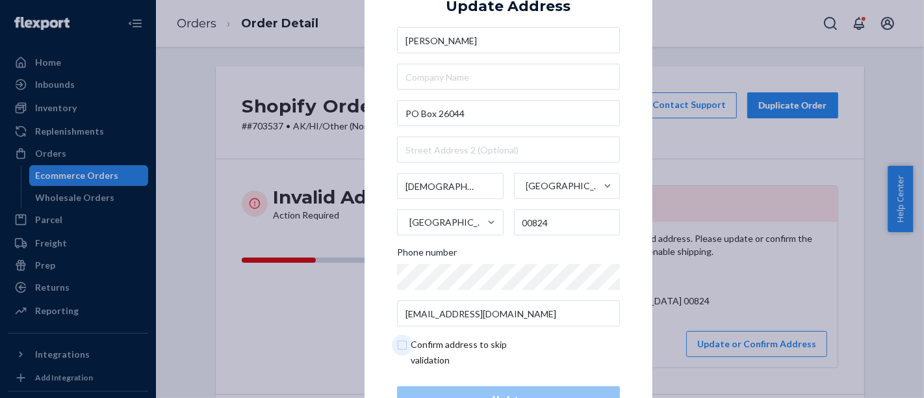
click at [435, 350] on input "checkbox" at bounding box center [472, 352] width 151 height 31
checkbox input "true"
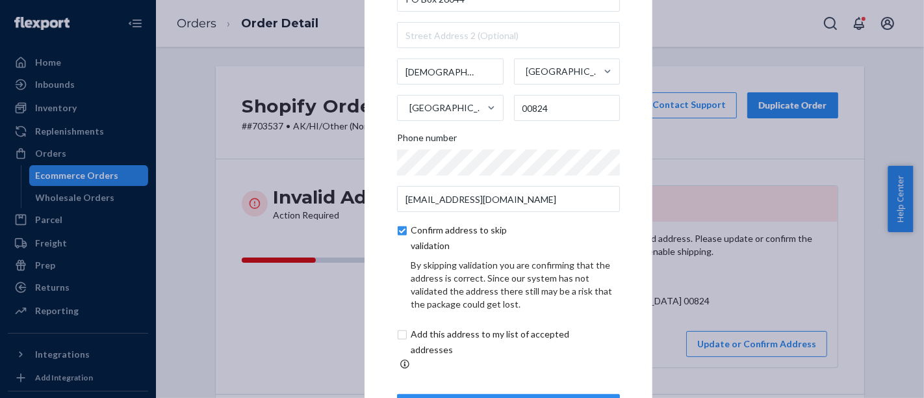
scroll to position [101, 0]
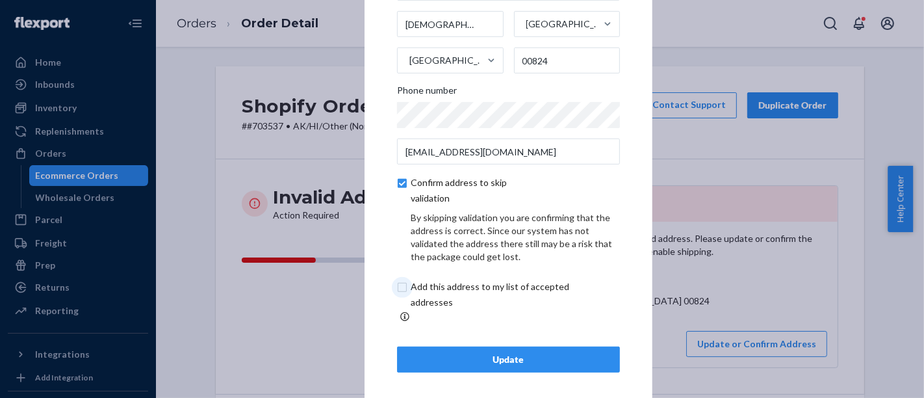
click at [455, 296] on input "checkbox" at bounding box center [505, 294] width 216 height 31
checkbox input "true"
click at [503, 367] on div "× Update Address Jennifer [STREET_ADDRESS] Phone number [EMAIL_ADDRESS][DOMAIN_…" at bounding box center [508, 97] width 288 height 613
click at [503, 366] on div "× Update Address Jennifer [STREET_ADDRESS] Phone number [EMAIL_ADDRESS][DOMAIN_…" at bounding box center [508, 97] width 288 height 613
click at [504, 356] on div "Update" at bounding box center [508, 359] width 201 height 13
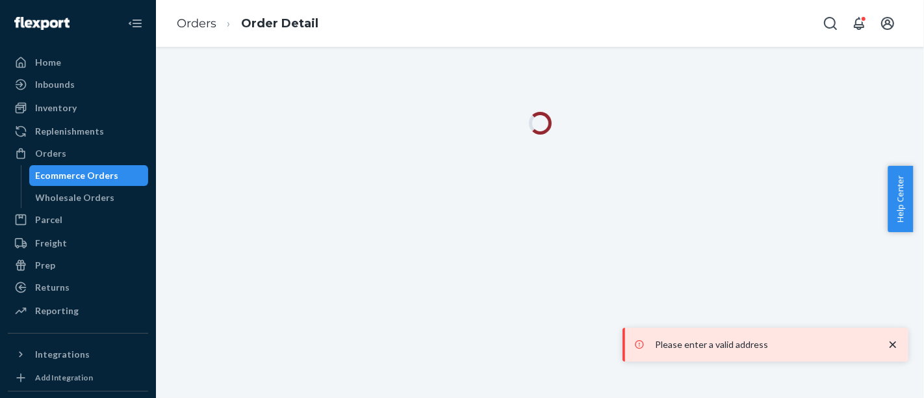
click at [886, 345] on icon "close toast" at bounding box center [892, 344] width 13 height 13
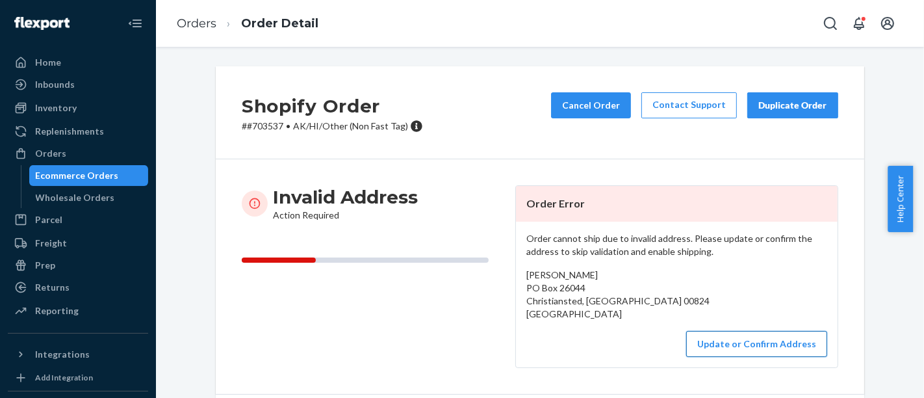
click at [754, 348] on button "Update or Confirm Address" at bounding box center [756, 344] width 141 height 26
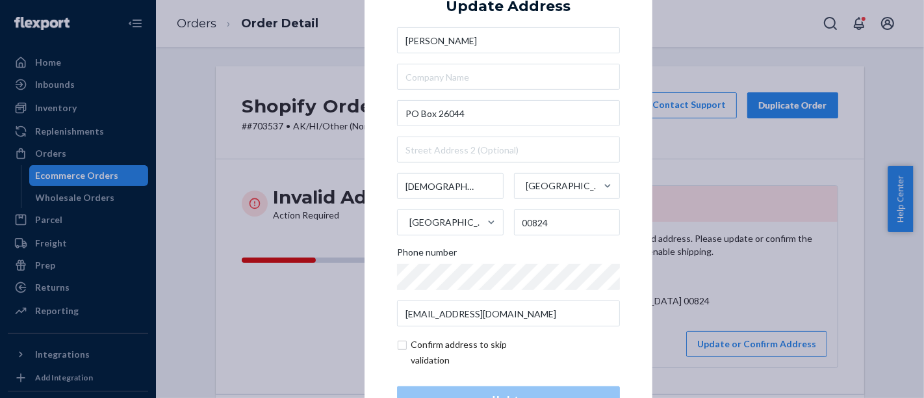
click at [443, 339] on input "checkbox" at bounding box center [472, 352] width 151 height 31
checkbox input "true"
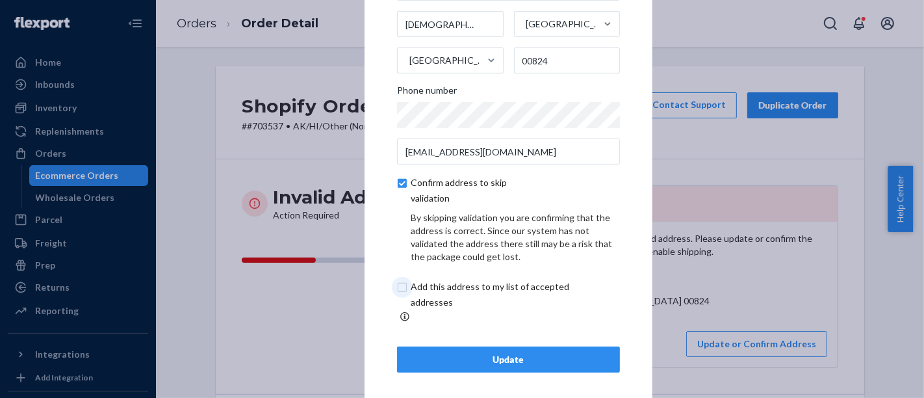
click at [442, 295] on input "checkbox" at bounding box center [505, 294] width 216 height 31
checkbox input "true"
click at [403, 198] on input "checkbox" at bounding box center [472, 190] width 151 height 31
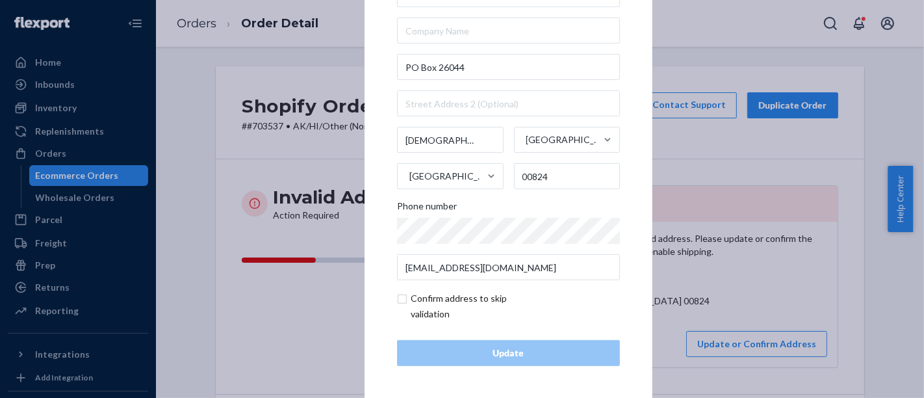
click at [458, 305] on input "checkbox" at bounding box center [472, 305] width 151 height 31
checkbox input "true"
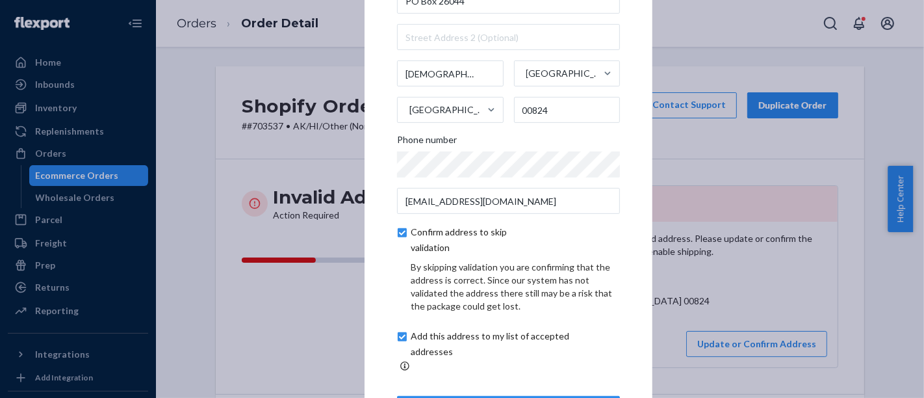
scroll to position [29, 0]
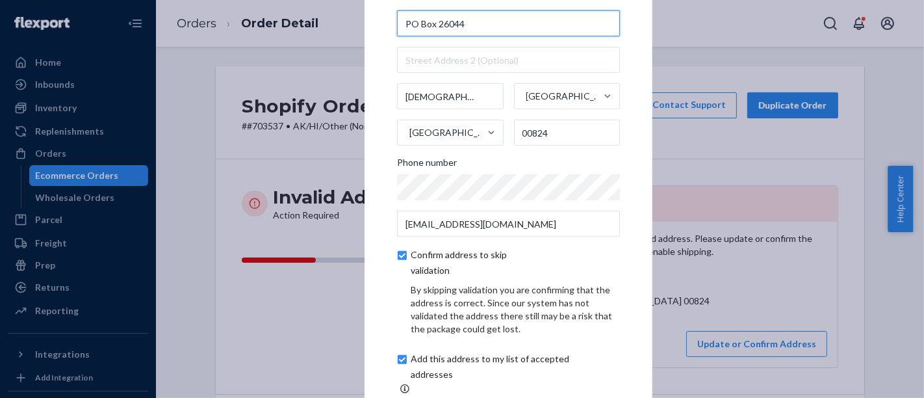
click at [412, 32] on input "PO Box 26044" at bounding box center [508, 23] width 223 height 26
paste input "text"
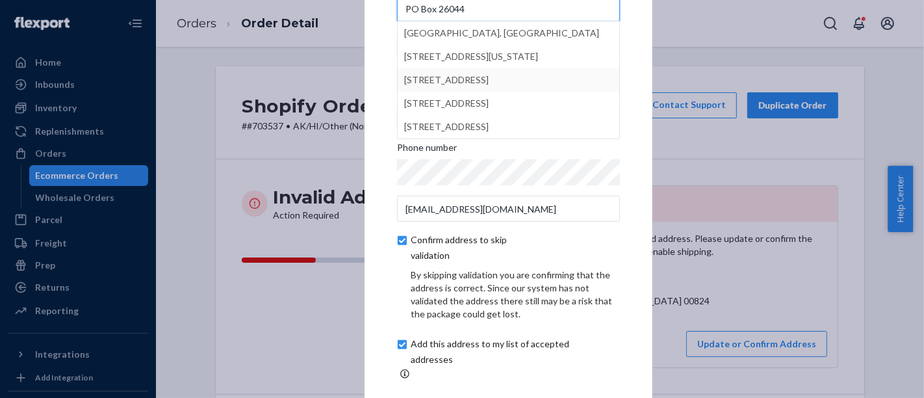
scroll to position [0, 0]
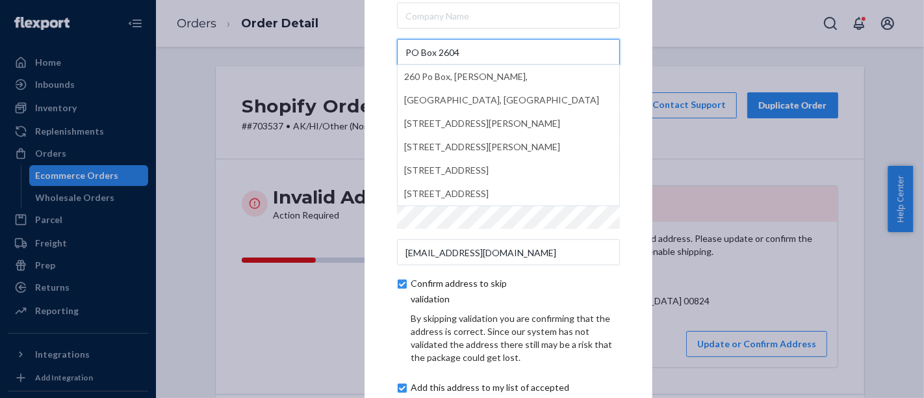
type input "PO Box 26044"
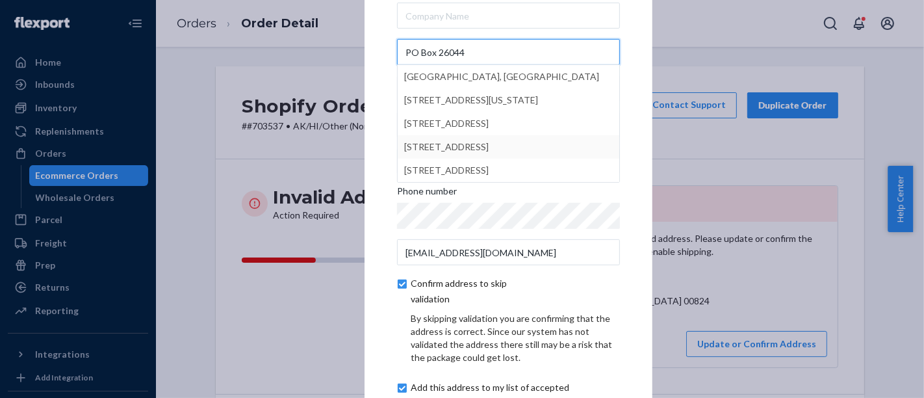
scroll to position [101, 0]
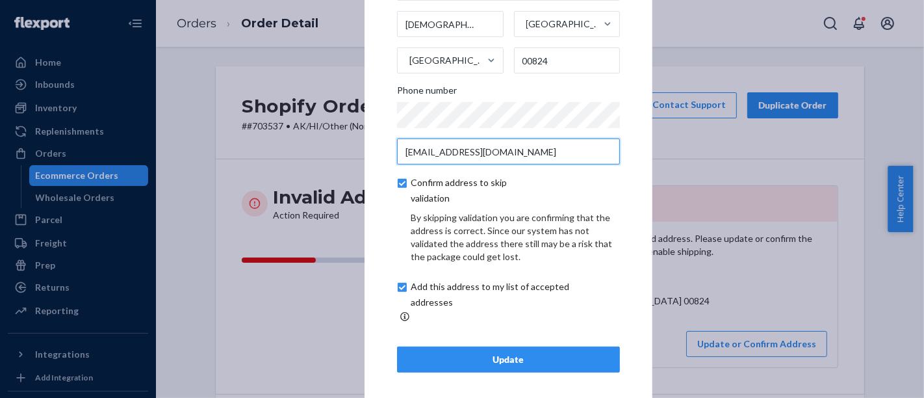
click at [614, 164] on input "[EMAIL_ADDRESS][DOMAIN_NAME]" at bounding box center [508, 151] width 223 height 26
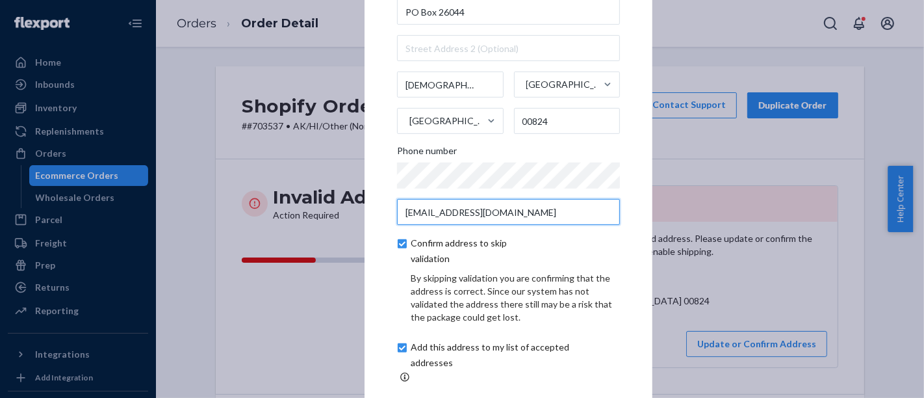
scroll to position [0, 0]
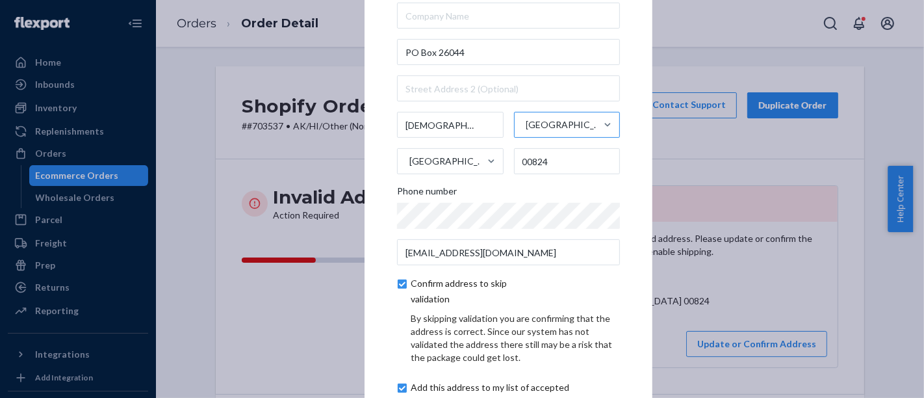
click at [583, 121] on div "[GEOGRAPHIC_DATA]" at bounding box center [556, 124] width 82 height 39
click at [526, 121] on input "[GEOGRAPHIC_DATA]" at bounding box center [525, 125] width 1 height 26
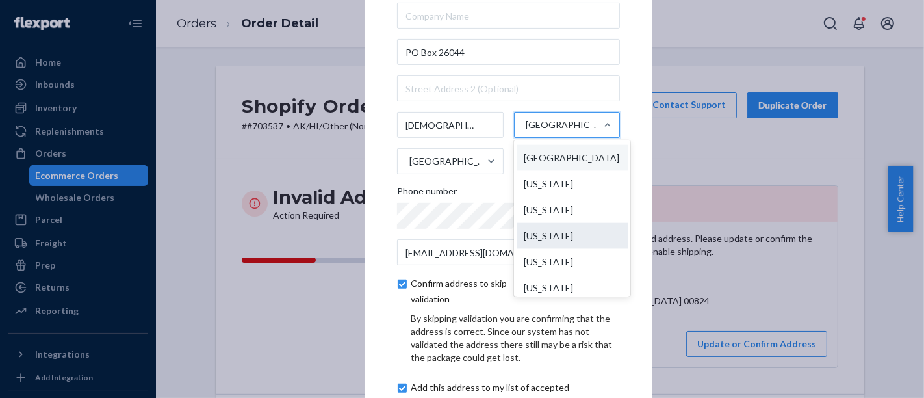
scroll to position [1278, 0]
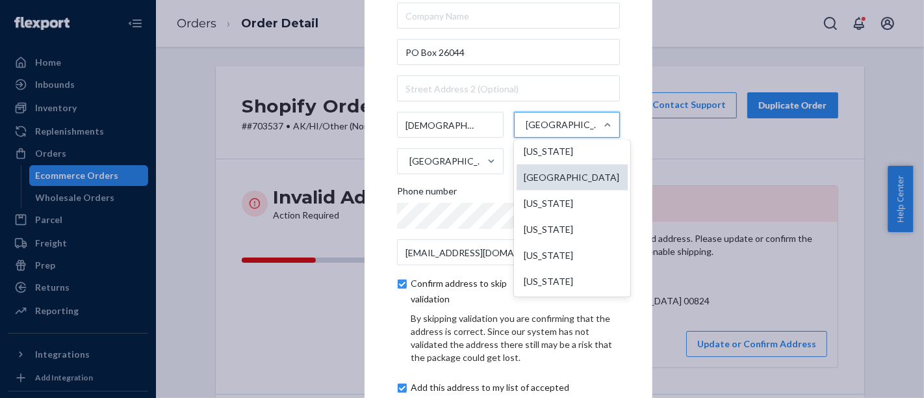
click at [566, 190] on div "[GEOGRAPHIC_DATA]" at bounding box center [572, 177] width 111 height 26
click at [526, 138] on input "option [GEOGRAPHIC_DATA] focused, 51 of 59. 59 results available. Use Up and Do…" at bounding box center [525, 125] width 1 height 26
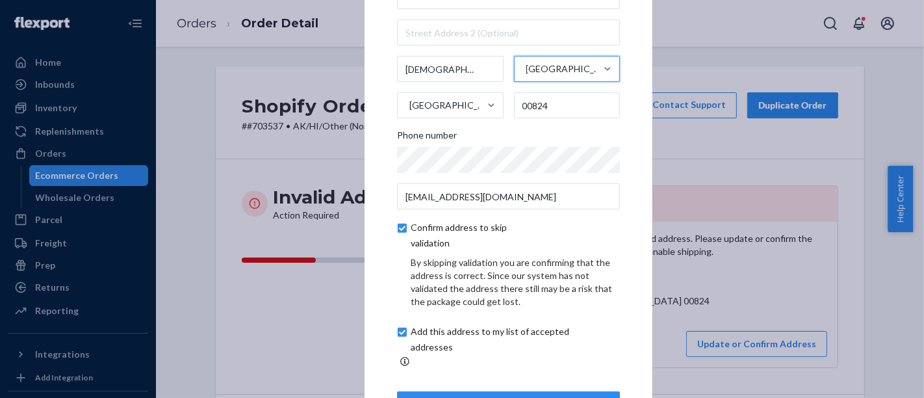
scroll to position [101, 0]
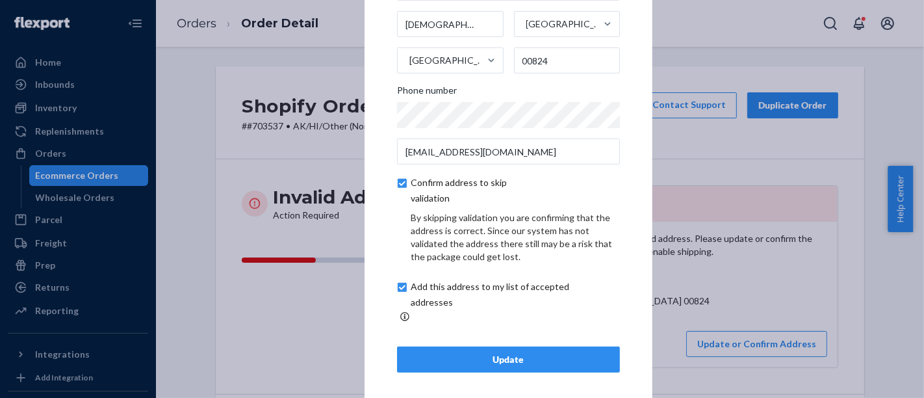
click at [560, 339] on div "Update Address Jennifer [STREET_ADDRESS] Phone number [EMAIL_ADDRESS][DOMAIN_NA…" at bounding box center [508, 98] width 223 height 548
click at [526, 353] on div "Update" at bounding box center [508, 359] width 201 height 13
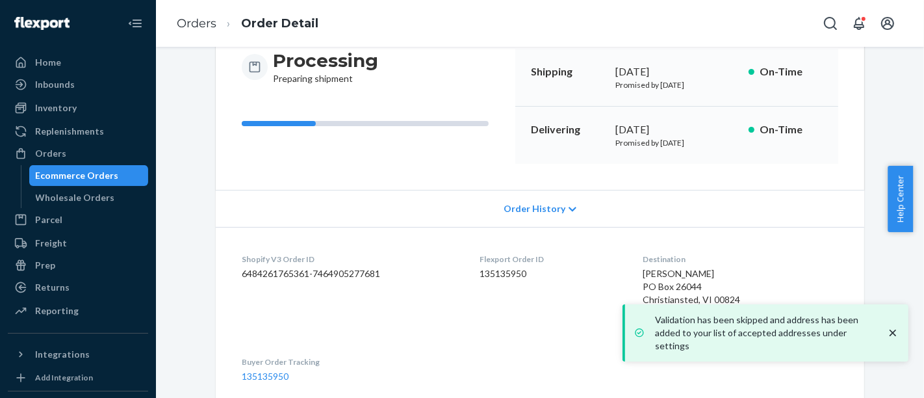
scroll to position [216, 0]
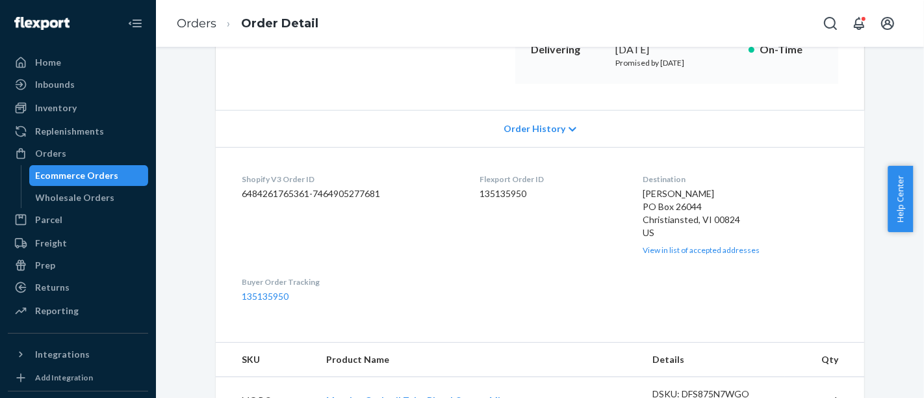
click at [94, 171] on div "Ecommerce Orders" at bounding box center [77, 175] width 83 height 13
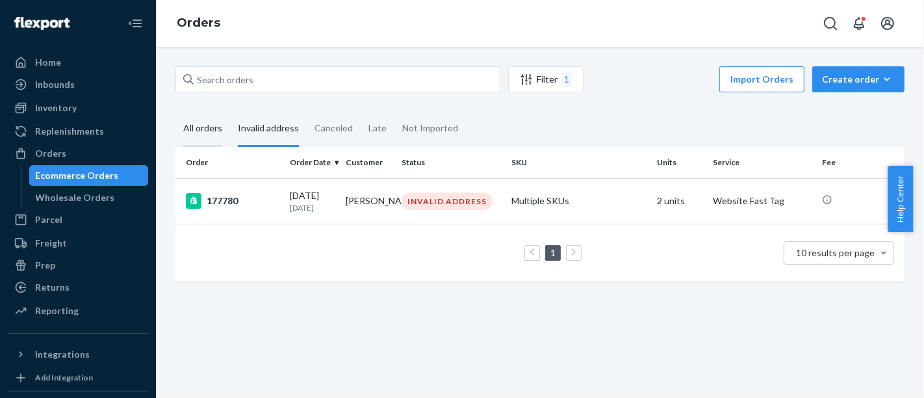
click at [206, 143] on div "All orders" at bounding box center [202, 129] width 39 height 36
click at [175, 111] on input "All orders" at bounding box center [175, 111] width 0 height 0
